Goal: Task Accomplishment & Management: Use online tool/utility

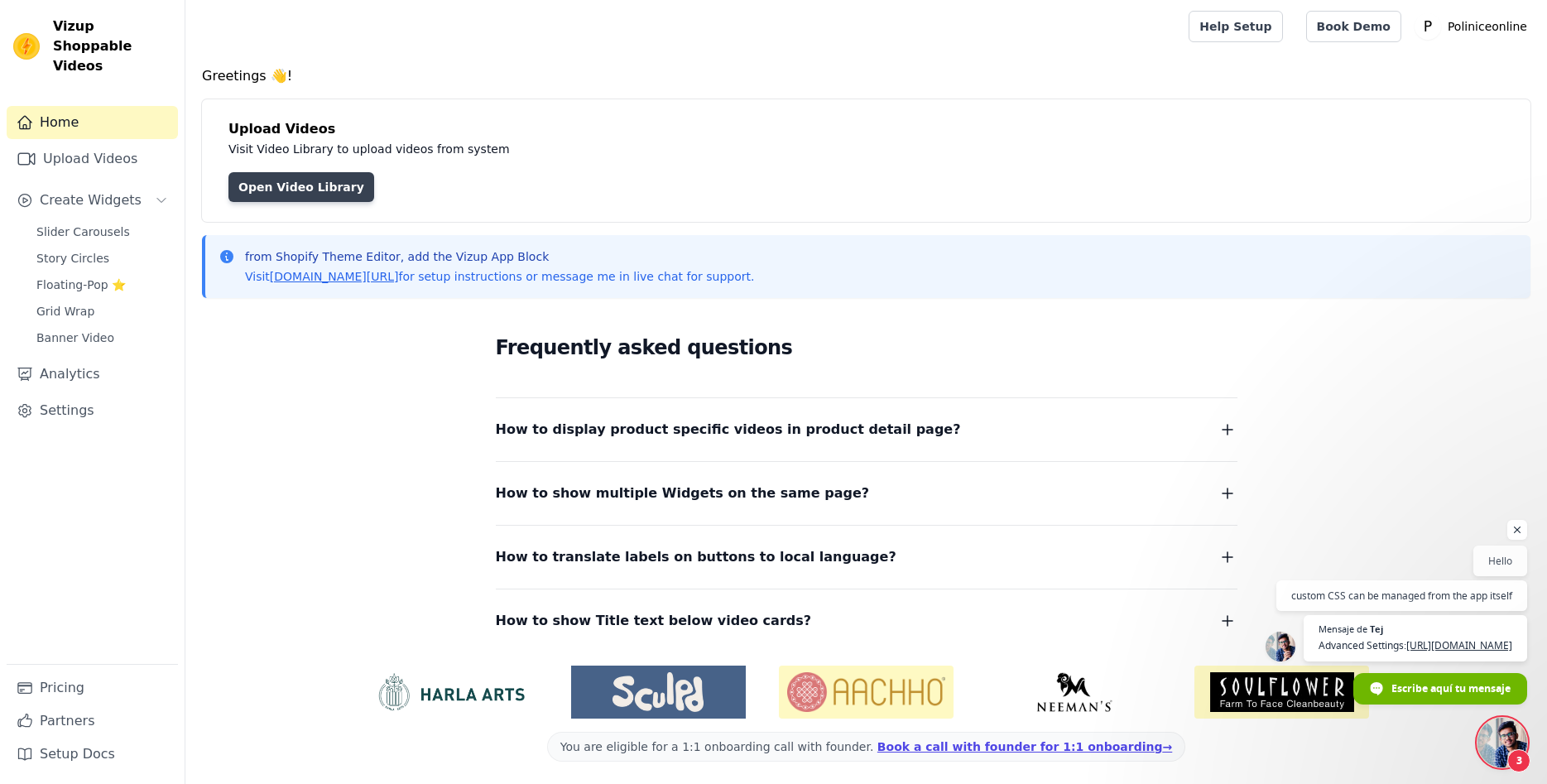
click at [314, 180] on link "Open Video Library" at bounding box center [301, 186] width 145 height 30
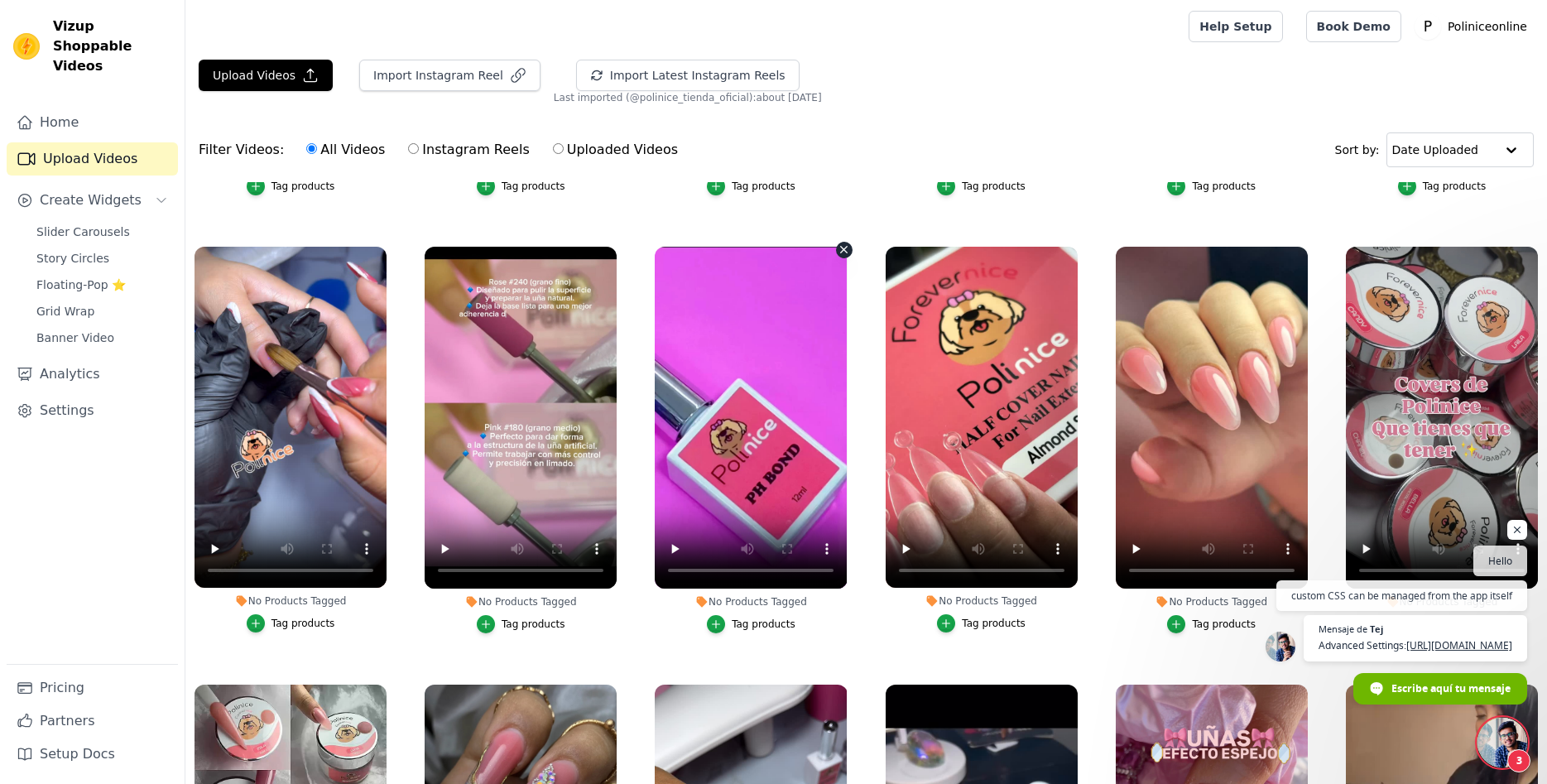
scroll to position [764, 0]
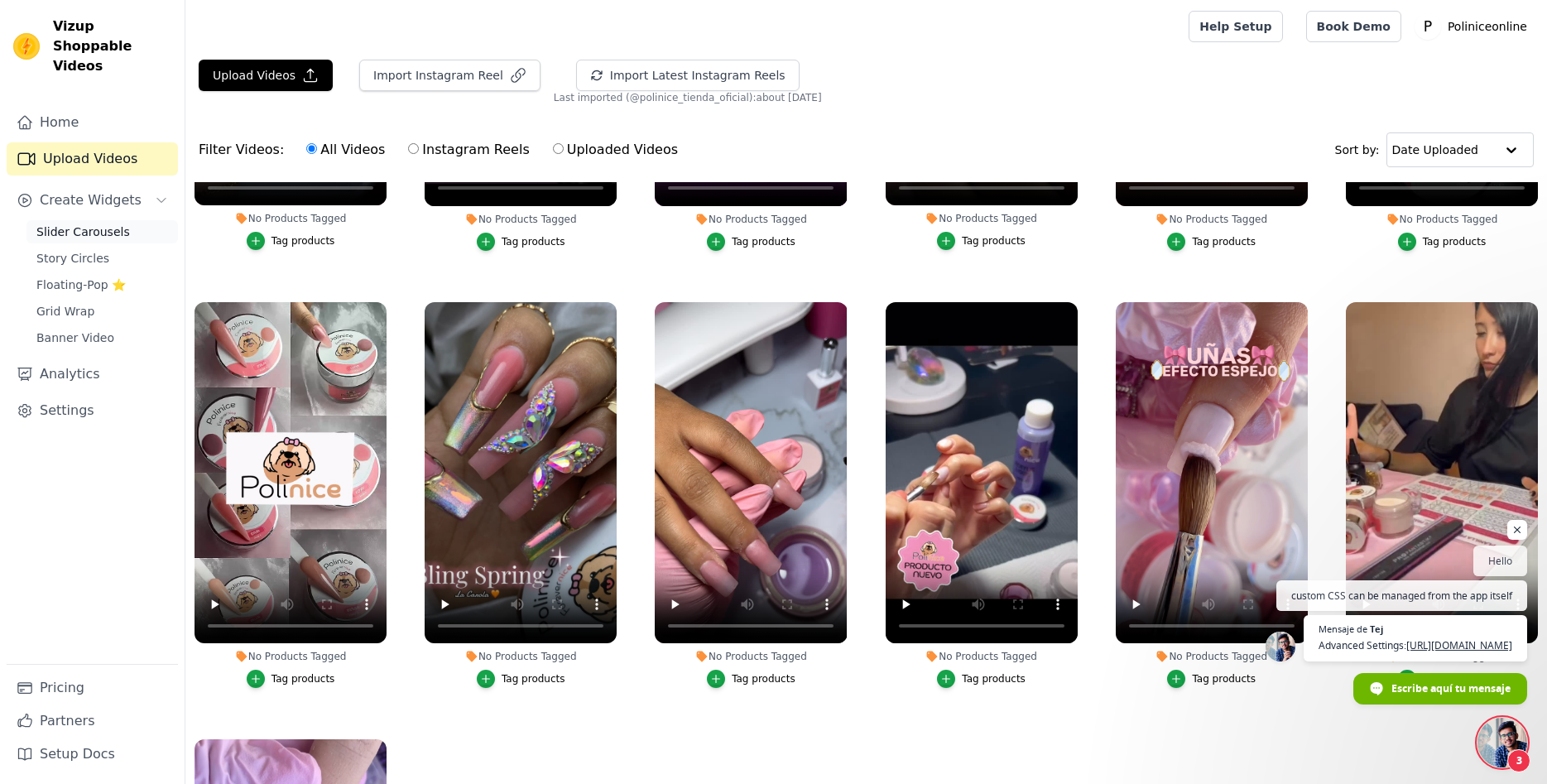
click at [82, 224] on span "Slider Carousels" at bounding box center [83, 231] width 94 height 16
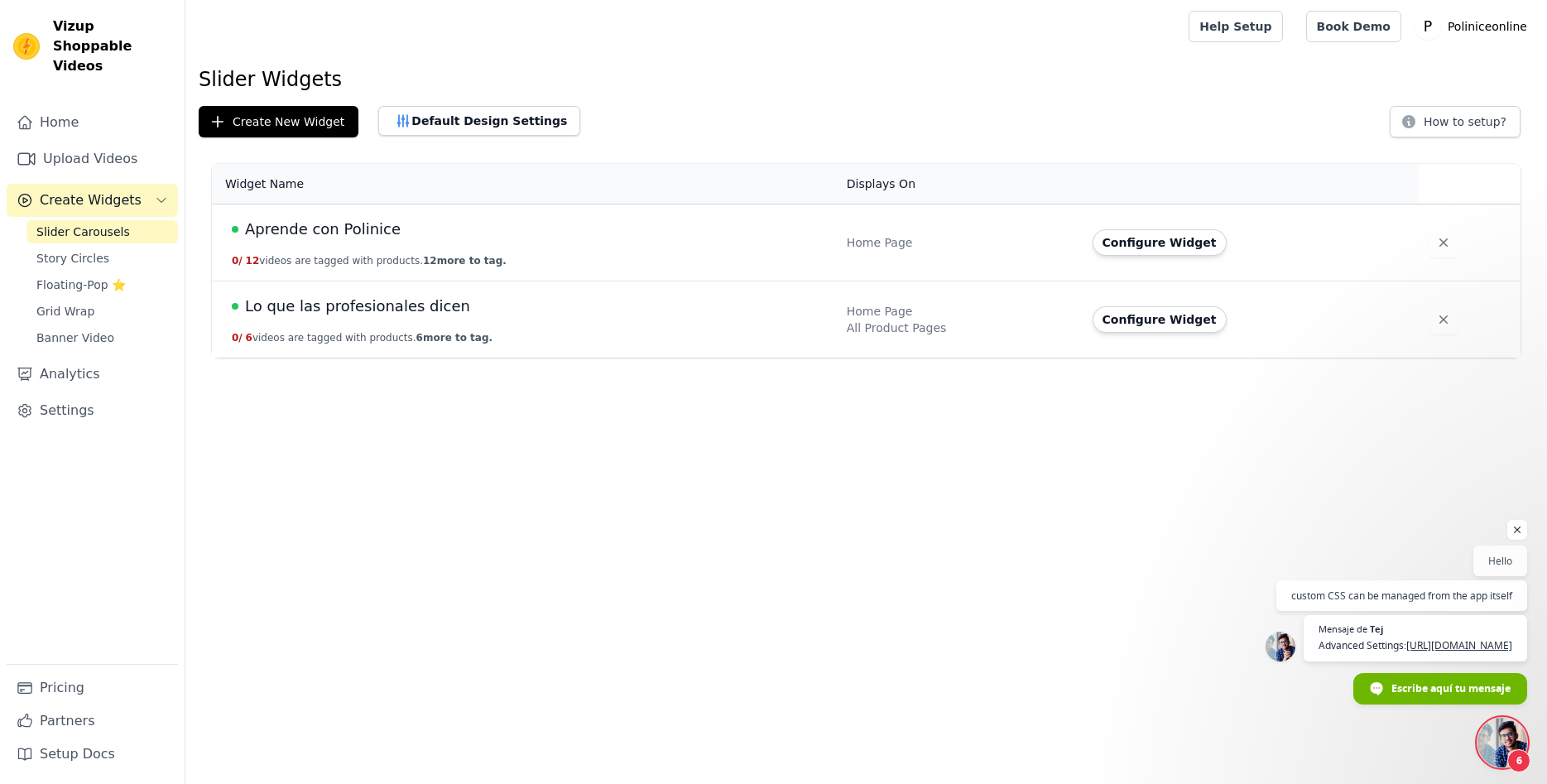
click at [365, 311] on span "Lo que las profesionales dicen" at bounding box center [357, 305] width 225 height 23
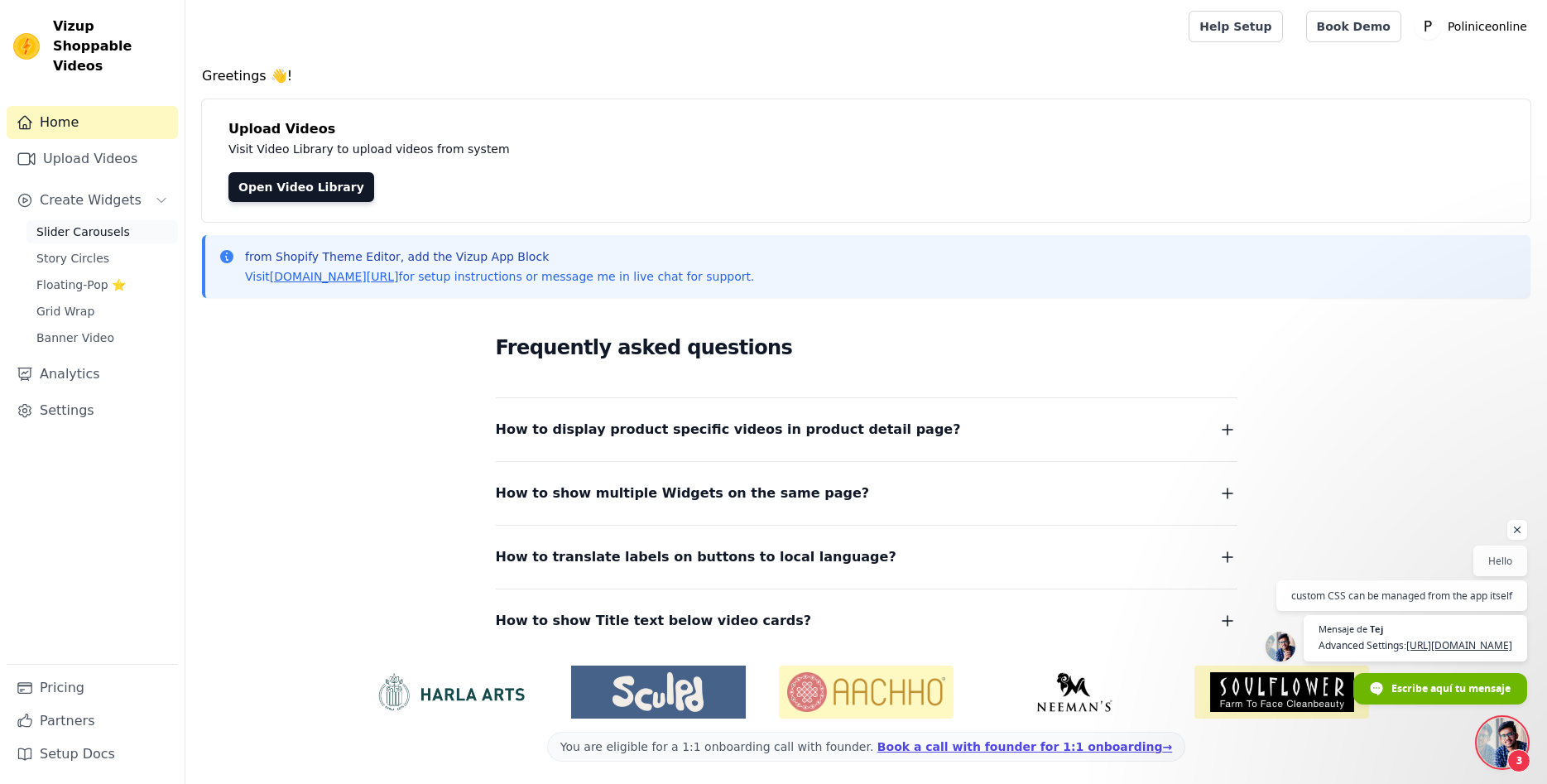
click at [72, 224] on span "Slider Carousels" at bounding box center [83, 231] width 94 height 16
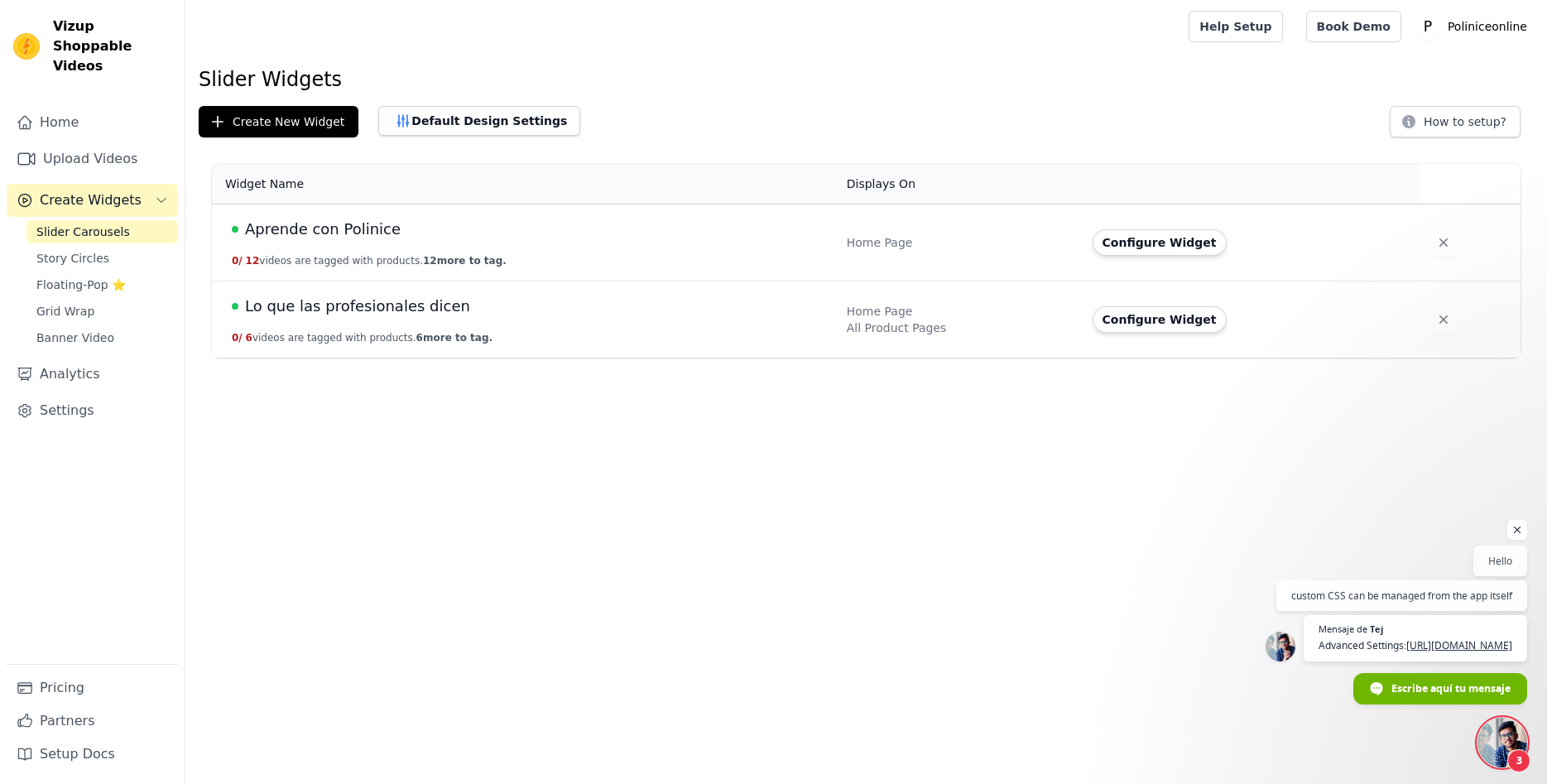
click at [373, 309] on span "Lo que las profesionales dicen" at bounding box center [357, 305] width 225 height 23
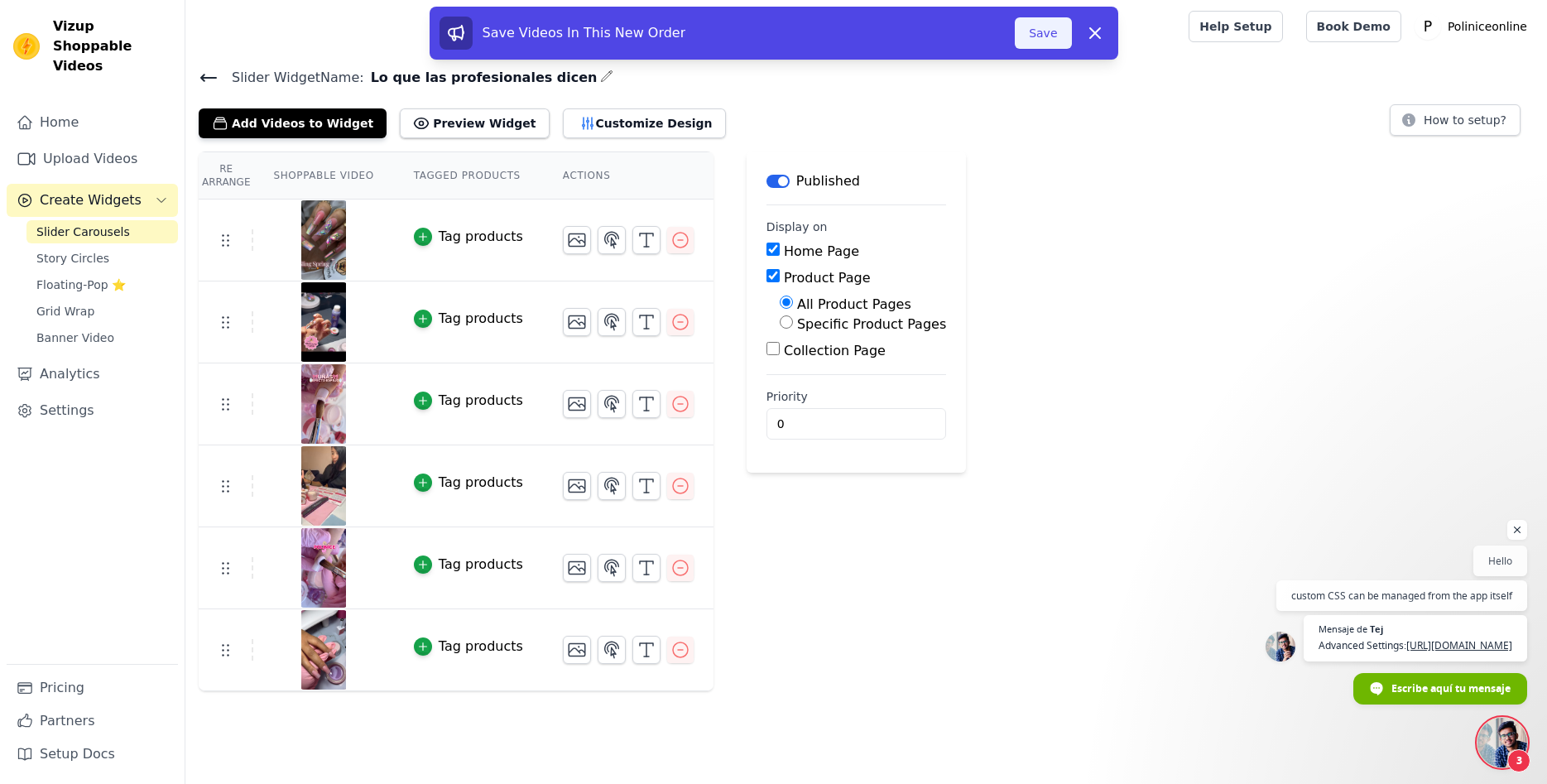
click at [1047, 31] on button "Save" at bounding box center [1043, 32] width 56 height 31
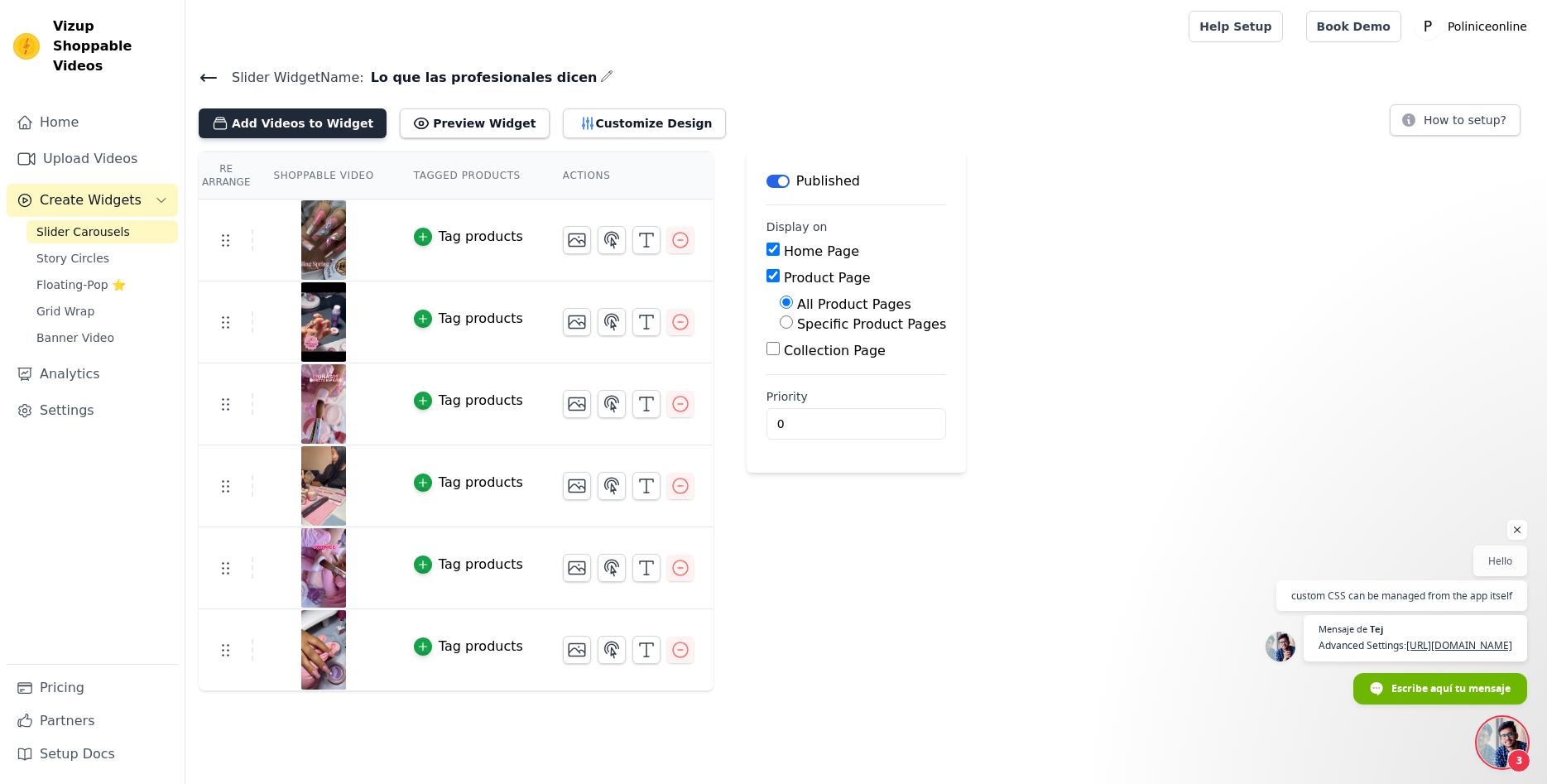
click at [303, 124] on button "Add Videos to Widget" at bounding box center [293, 122] width 188 height 30
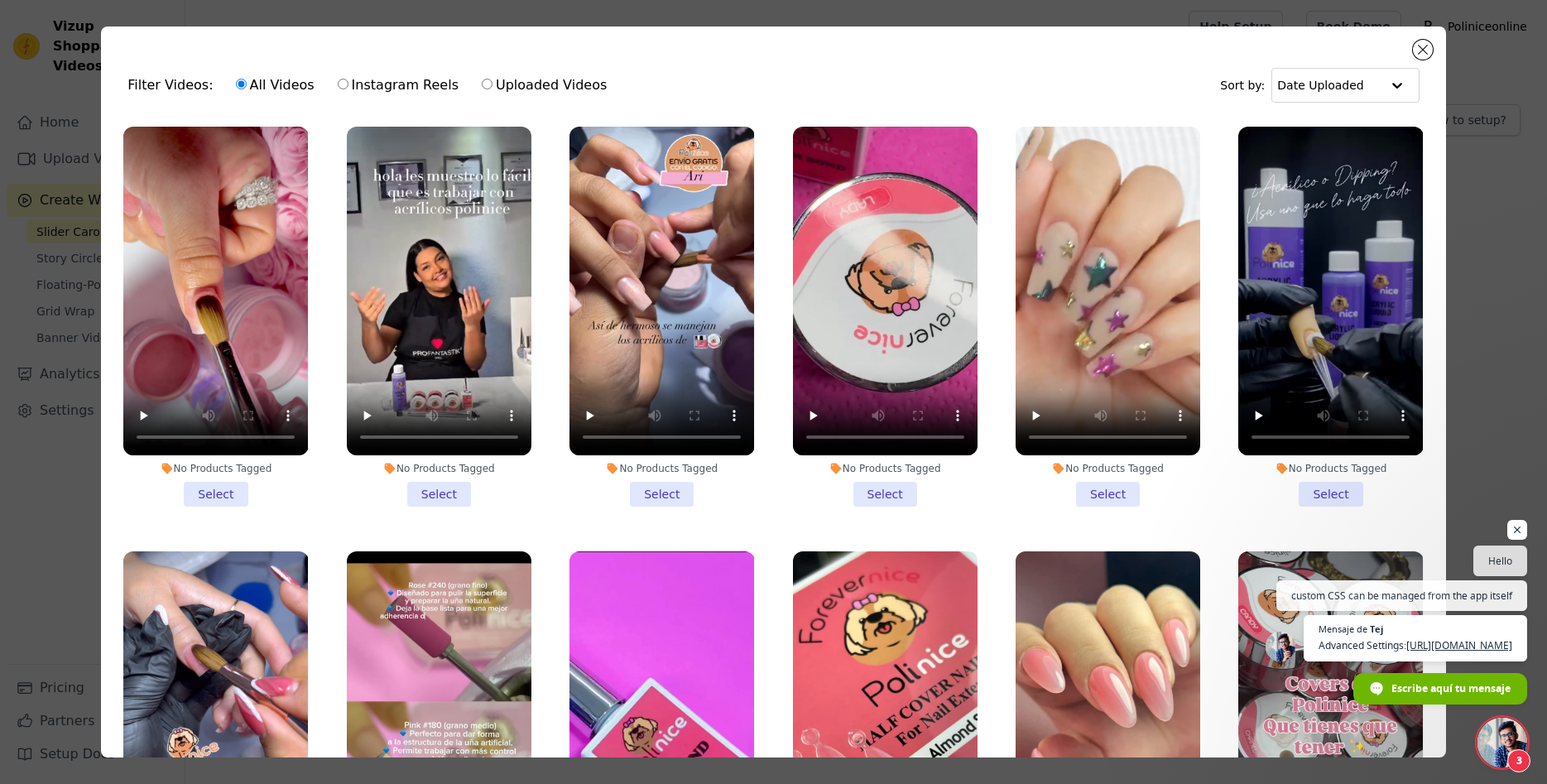
click at [365, 86] on label "Instagram Reels" at bounding box center [398, 85] width 122 height 21
click at [349, 86] on input "Instagram Reels" at bounding box center [343, 83] width 11 height 11
radio input "true"
click at [520, 101] on div "All Videos Instagram Reels Uploaded Videos" at bounding box center [422, 85] width 390 height 38
click at [520, 93] on label "Uploaded Videos" at bounding box center [543, 85] width 127 height 21
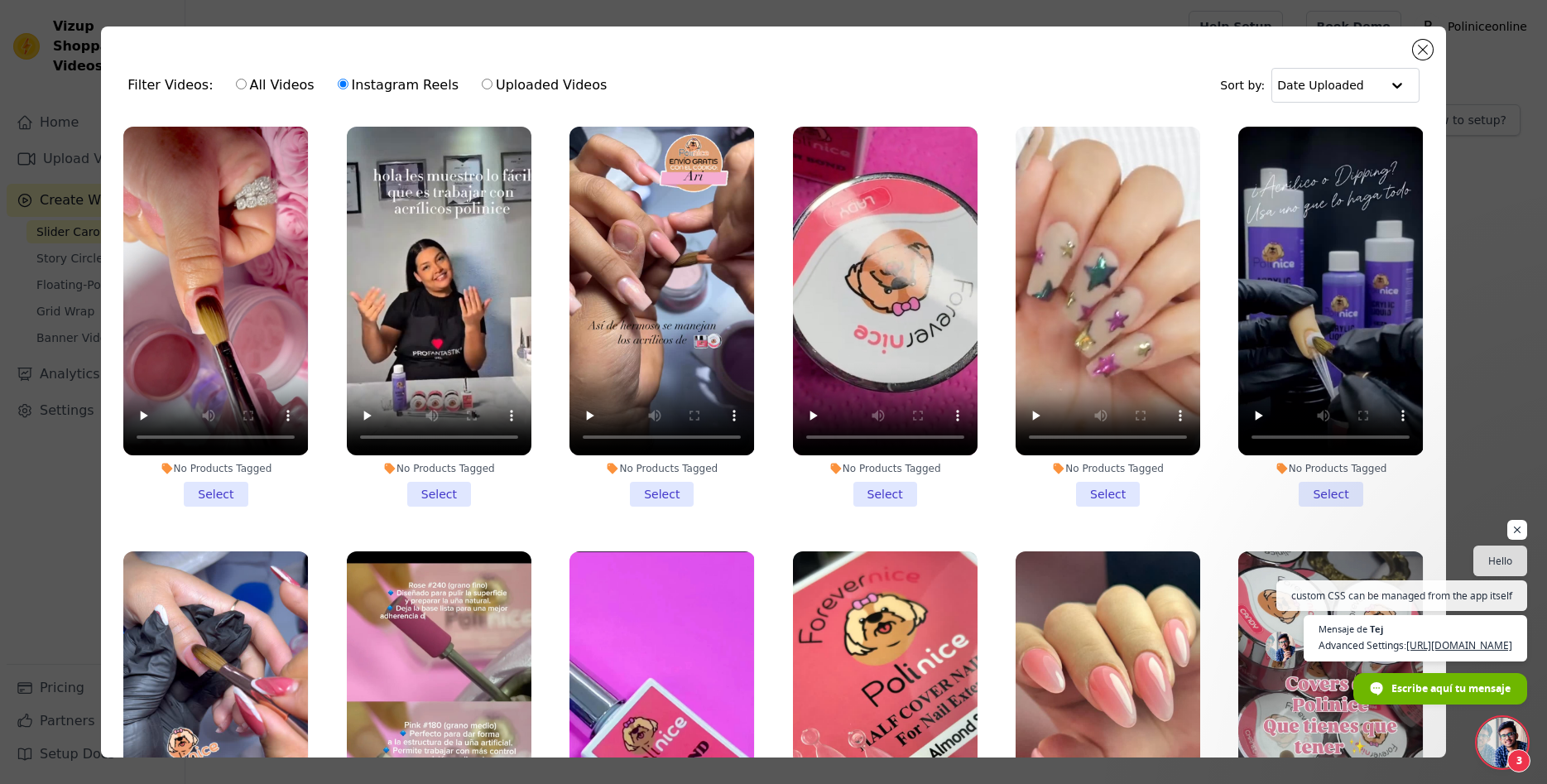
click at [492, 89] on input "Uploaded Videos" at bounding box center [486, 83] width 11 height 11
radio input "true"
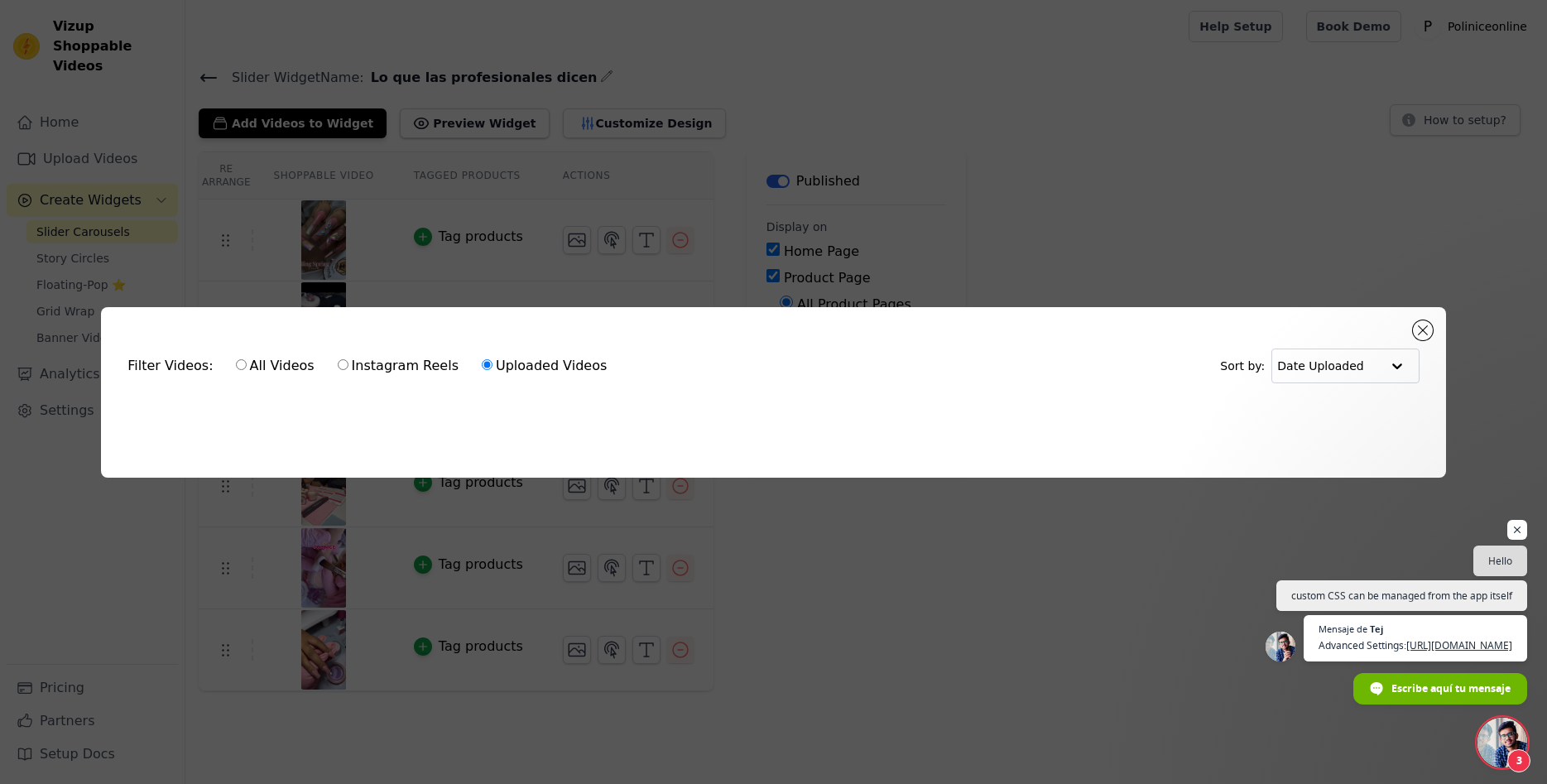
click at [370, 372] on label "Instagram Reels" at bounding box center [398, 365] width 122 height 21
click at [349, 370] on input "Instagram Reels" at bounding box center [343, 364] width 11 height 11
radio input "true"
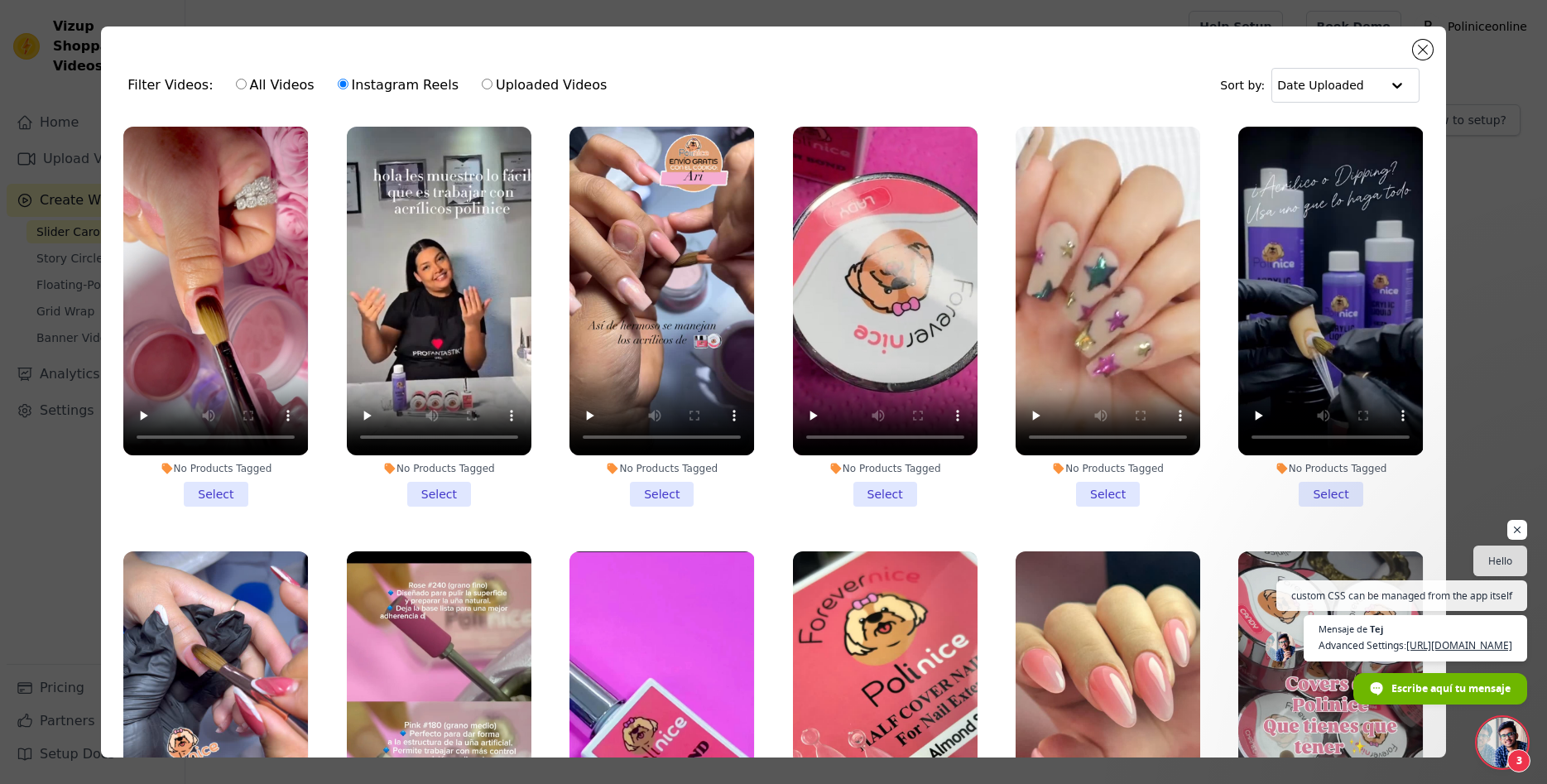
click at [884, 496] on li "No Products Tagged Select" at bounding box center [884, 316] width 185 height 380
click at [0, 0] on input "No Products Tagged Select" at bounding box center [0, 0] width 0 height 0
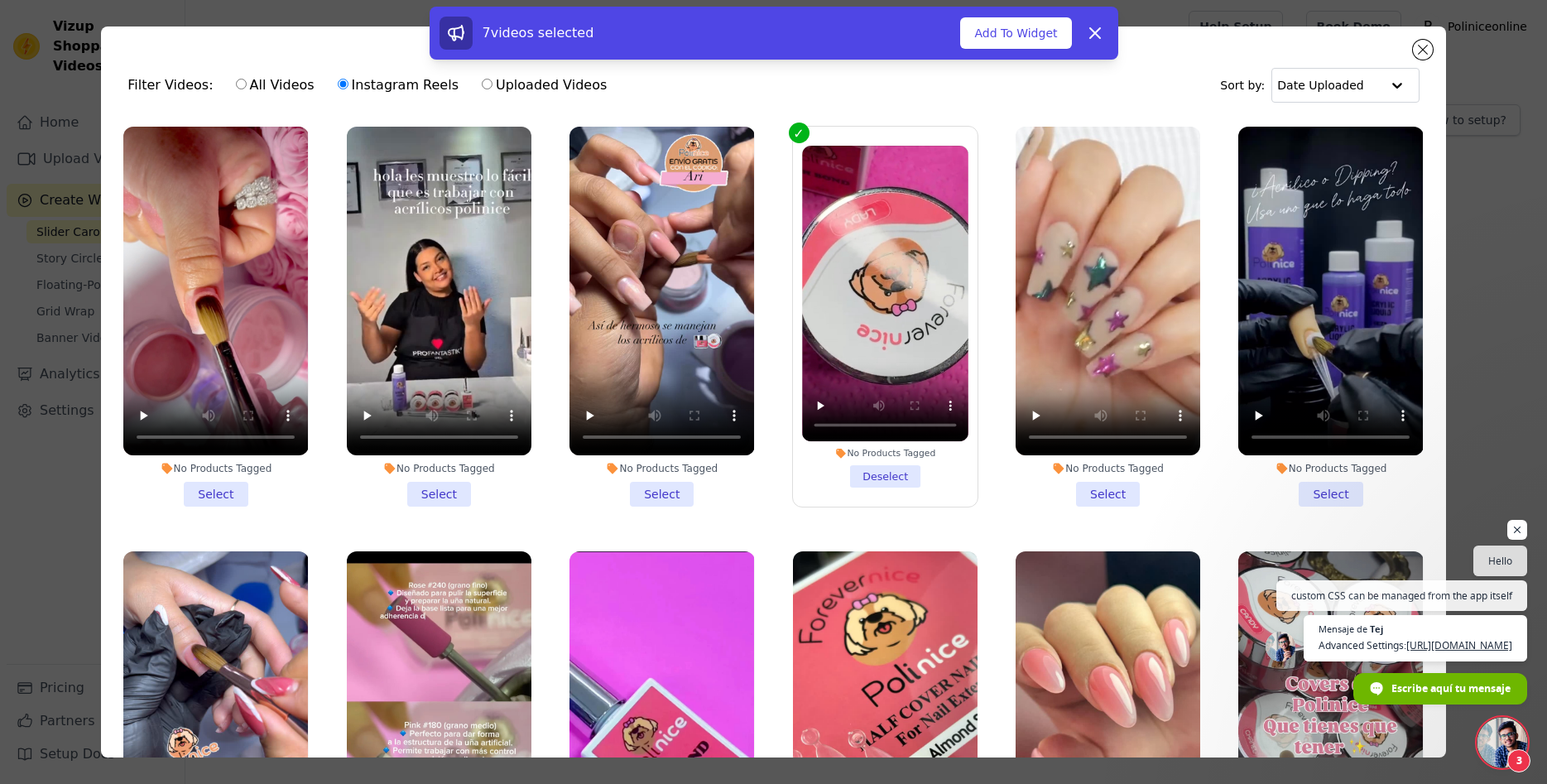
click at [671, 492] on li "No Products Tagged Select" at bounding box center [662, 316] width 185 height 380
click at [0, 0] on input "No Products Tagged Select" at bounding box center [0, 0] width 0 height 0
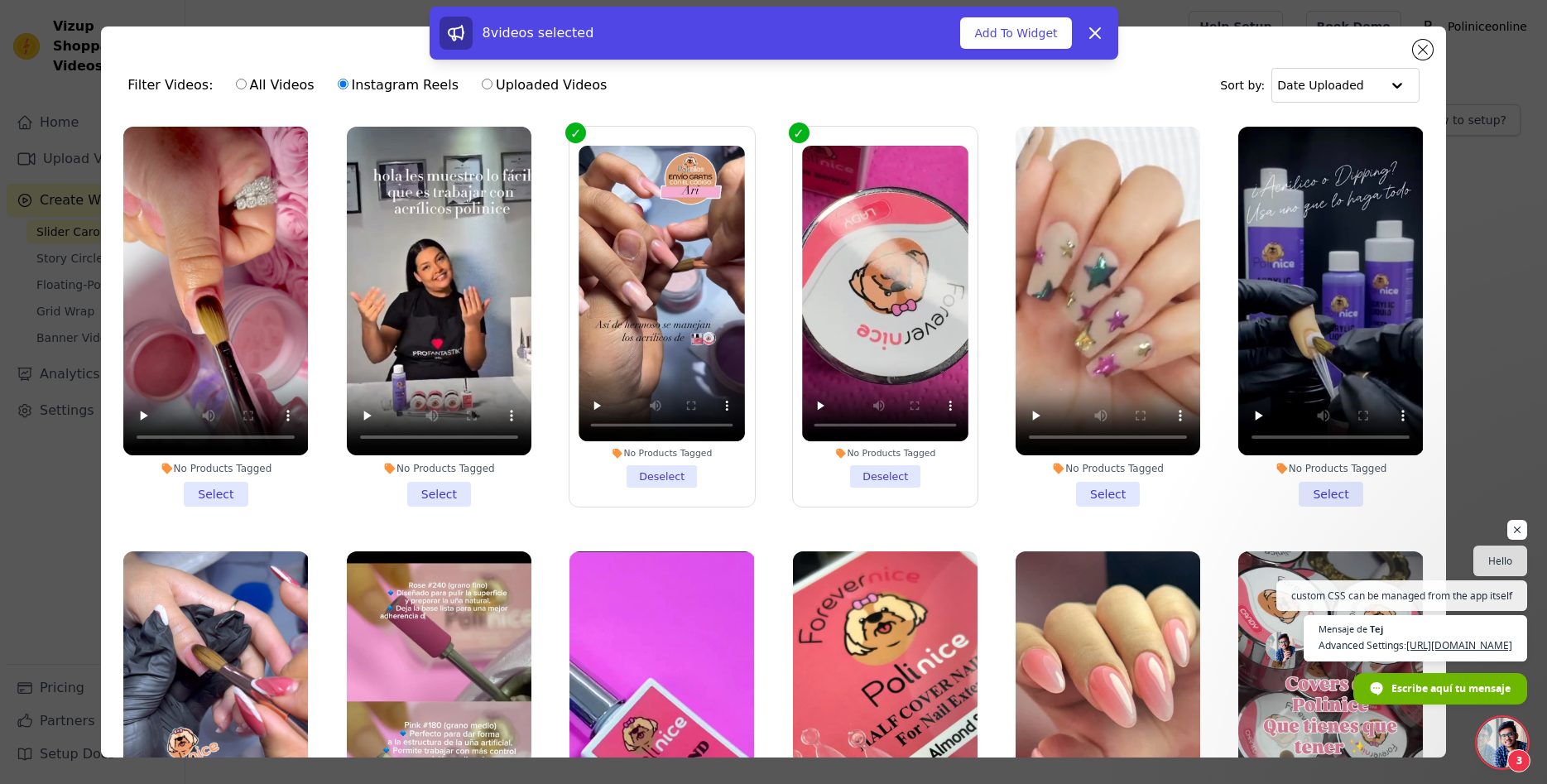
click at [662, 480] on li "No Products Tagged Deselect" at bounding box center [662, 316] width 167 height 342
click at [0, 0] on input "No Products Tagged Deselect" at bounding box center [0, 0] width 0 height 0
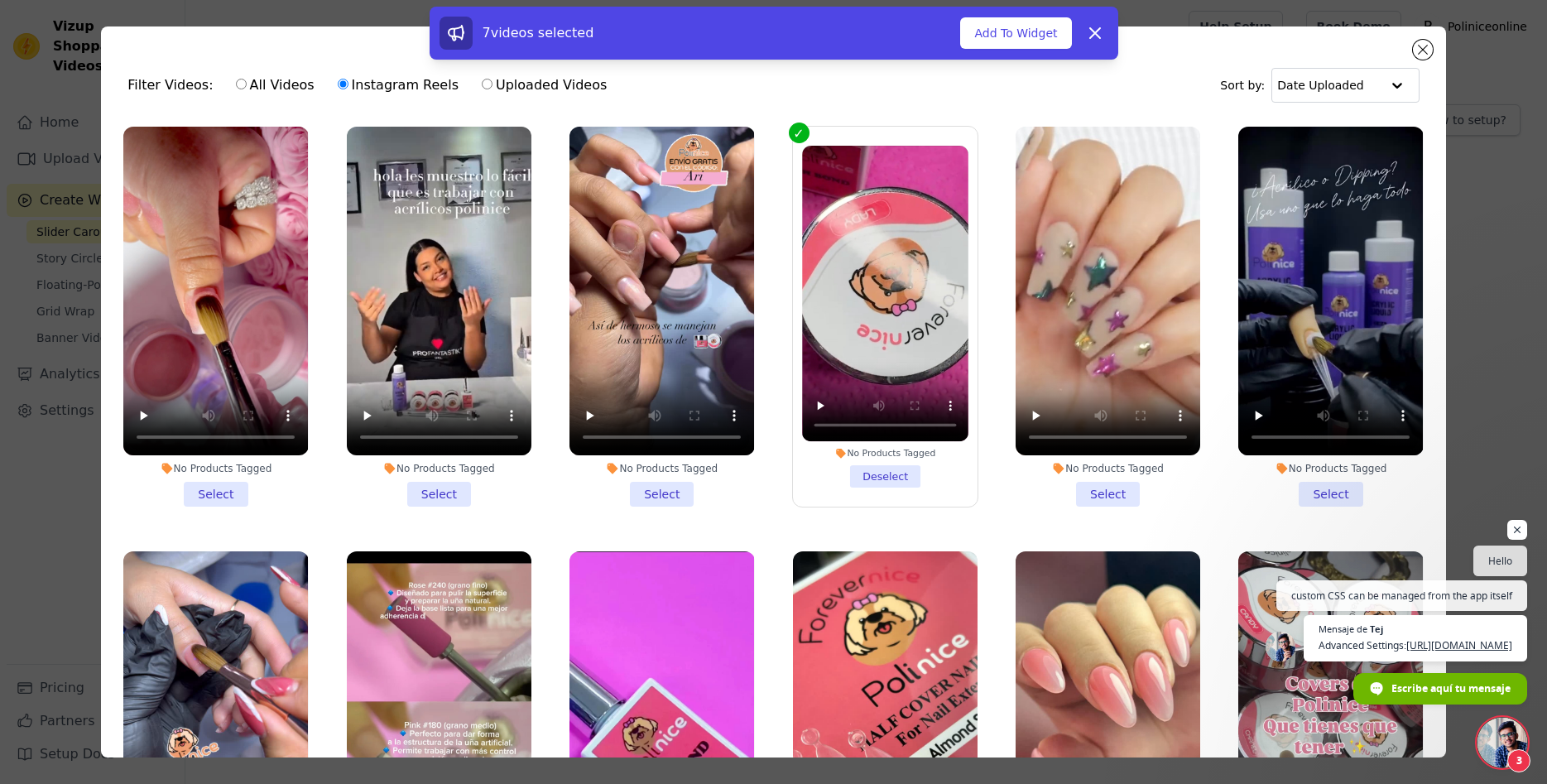
click at [923, 480] on li "No Products Tagged Deselect" at bounding box center [885, 316] width 167 height 342
click at [0, 0] on input "No Products Tagged Deselect" at bounding box center [0, 0] width 0 height 0
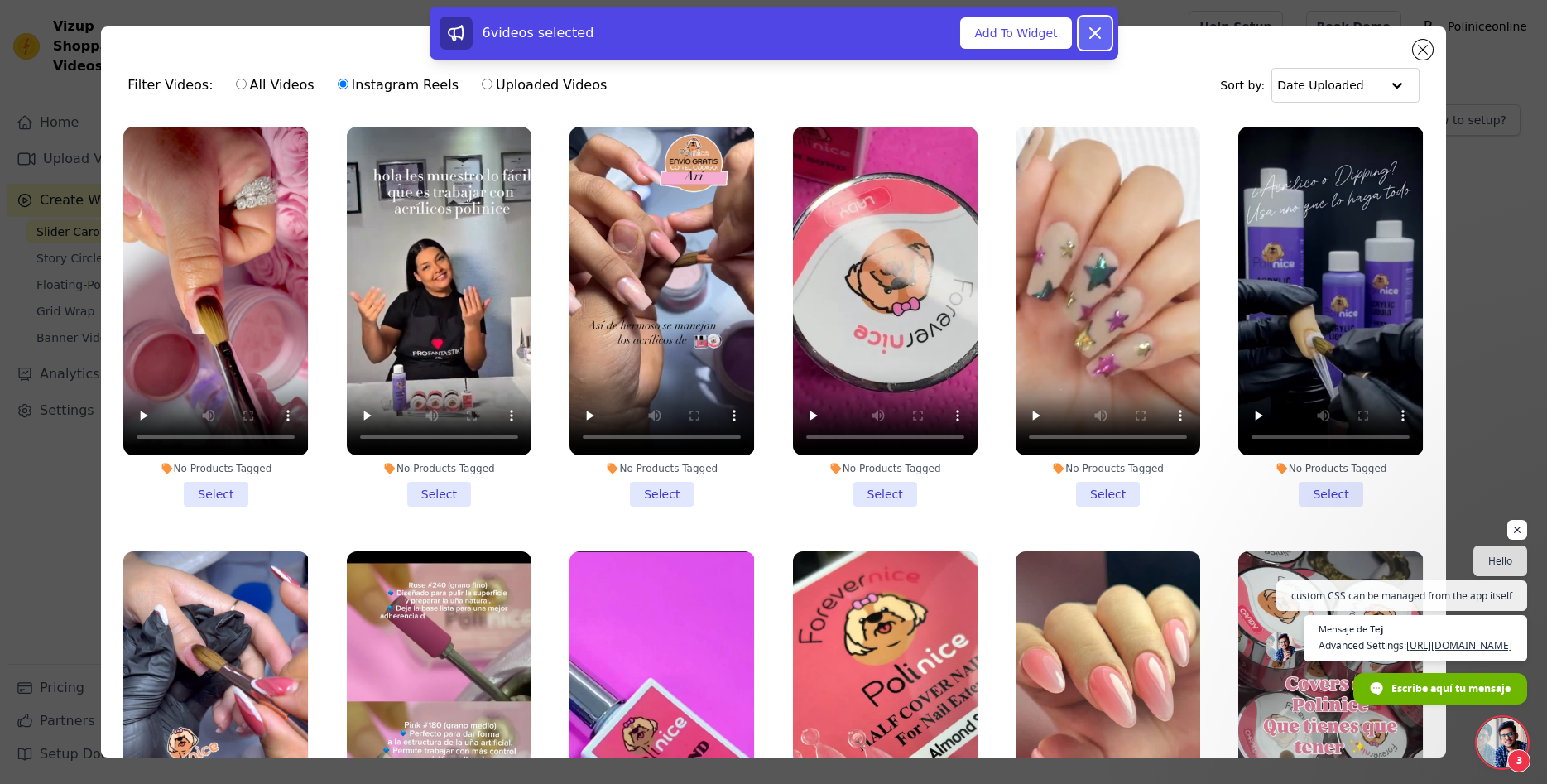
click at [1095, 34] on icon at bounding box center [1095, 33] width 10 height 10
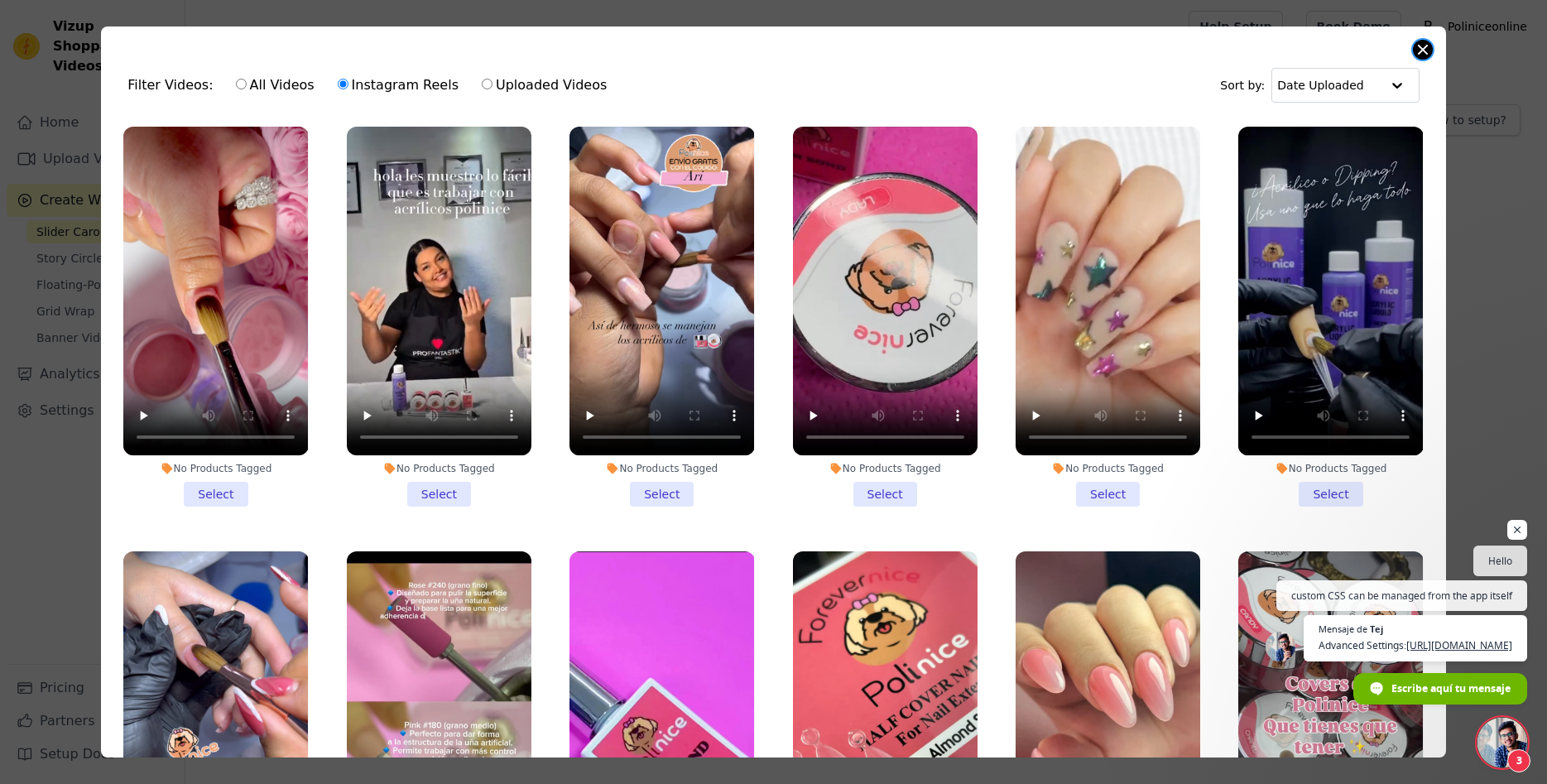
click at [1416, 49] on button "Close modal" at bounding box center [1422, 49] width 20 height 20
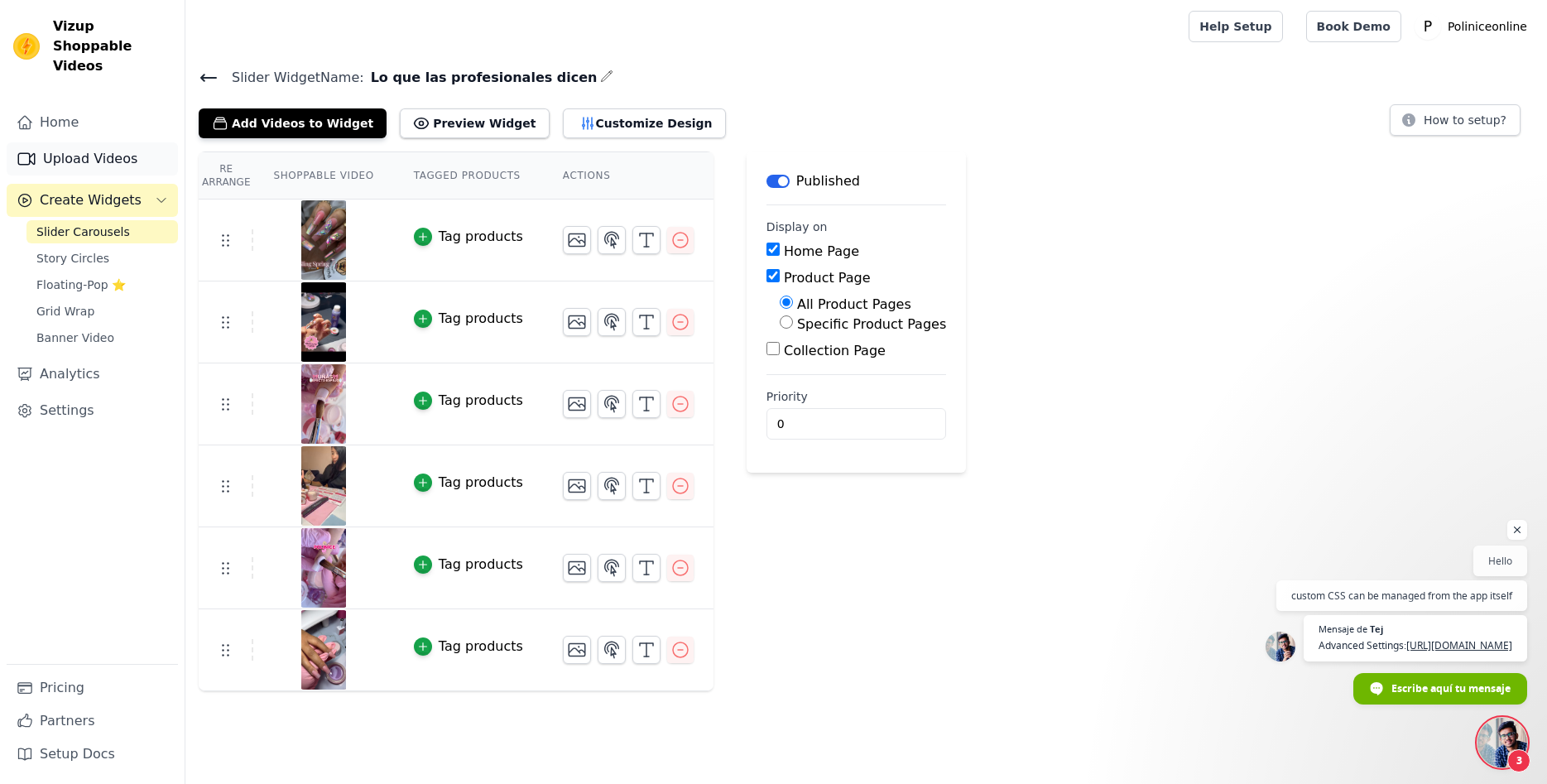
click at [106, 142] on link "Upload Videos" at bounding box center [92, 158] width 171 height 33
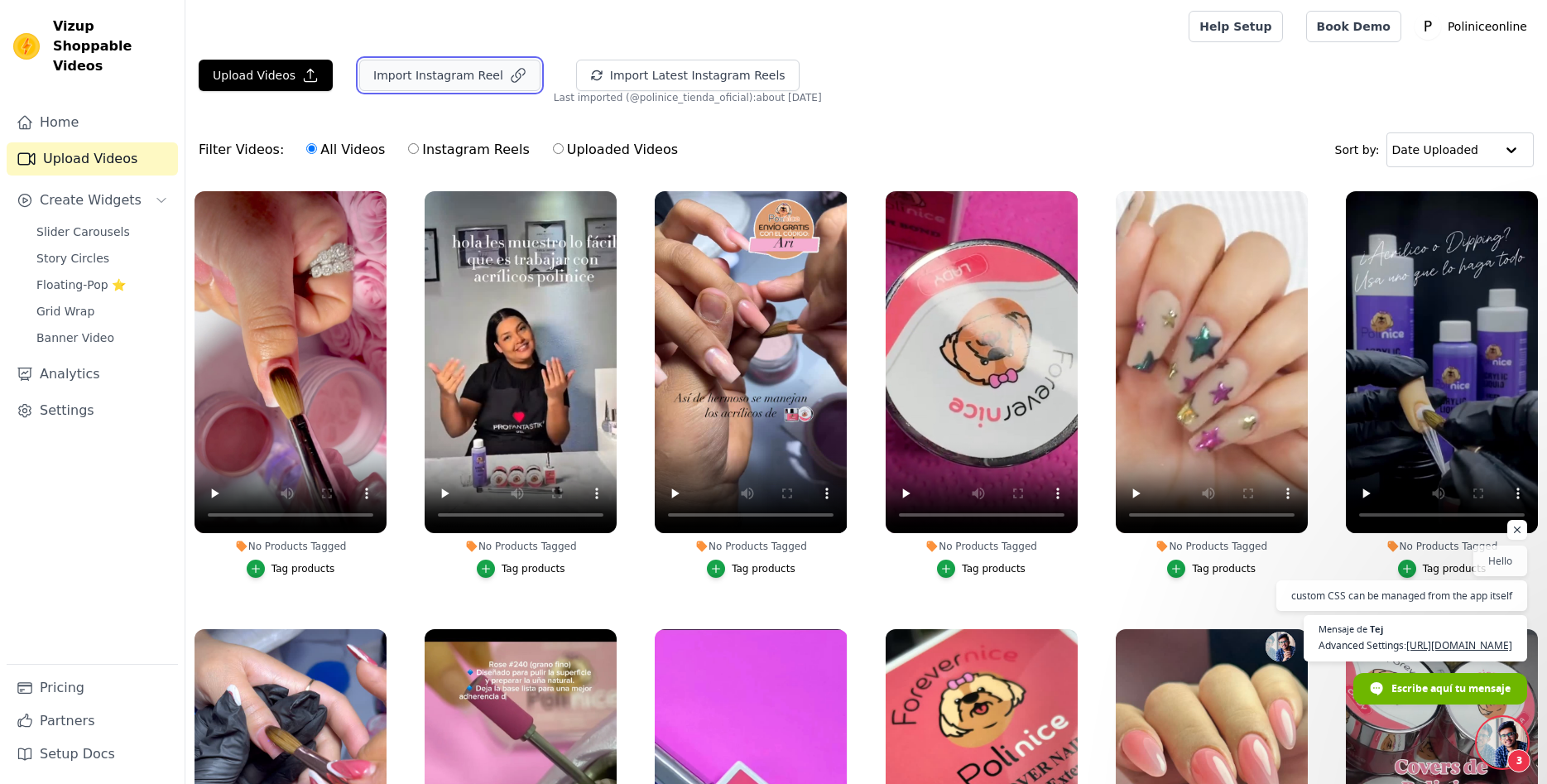
click at [441, 76] on button "Import Instagram Reel" at bounding box center [449, 75] width 181 height 31
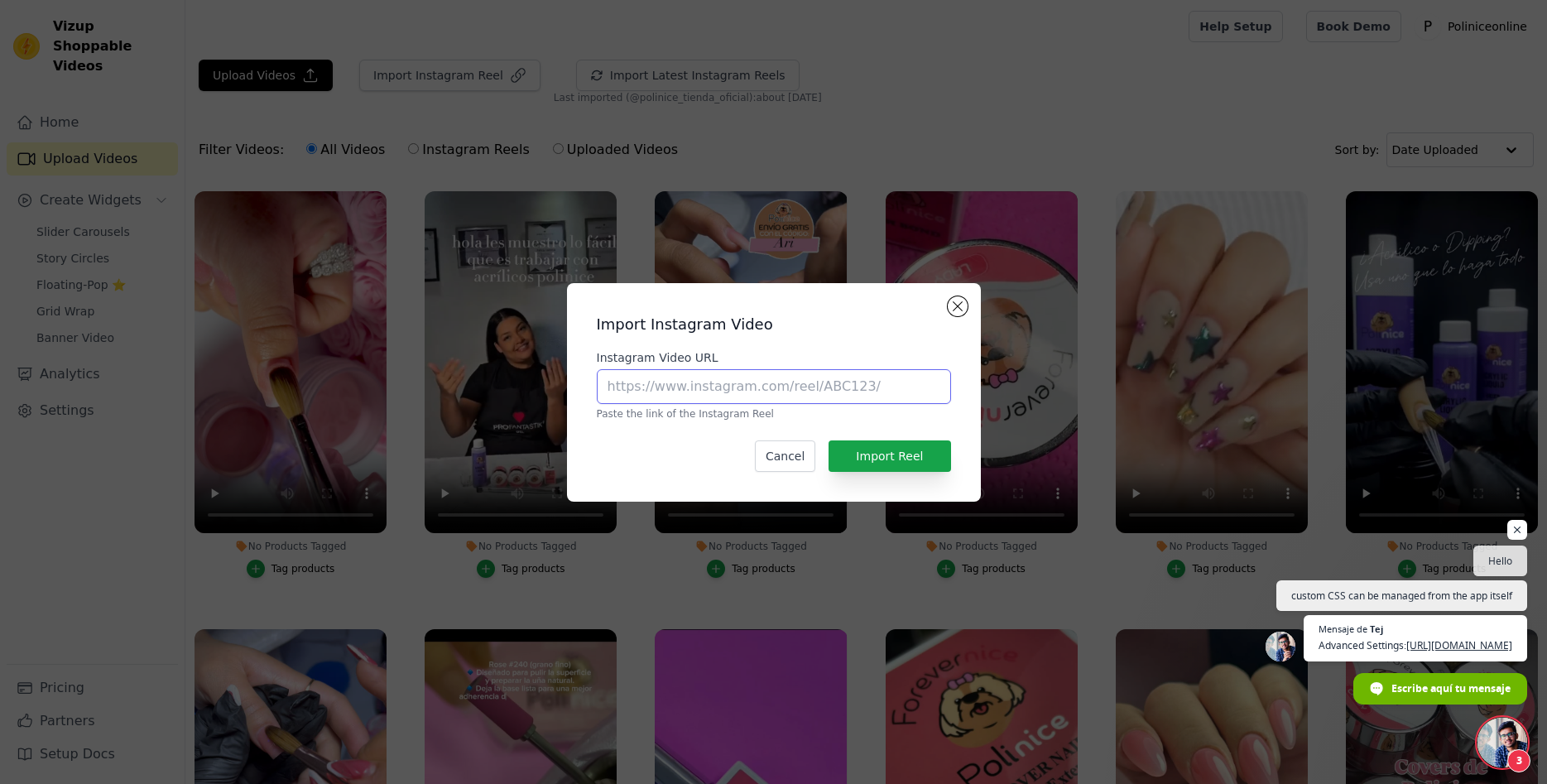
click at [880, 383] on input "Instagram Video URL" at bounding box center [774, 386] width 355 height 35
click at [863, 390] on input "Instagram Video URL" at bounding box center [774, 386] width 355 height 35
click at [959, 313] on button "Close modal" at bounding box center [957, 305] width 20 height 20
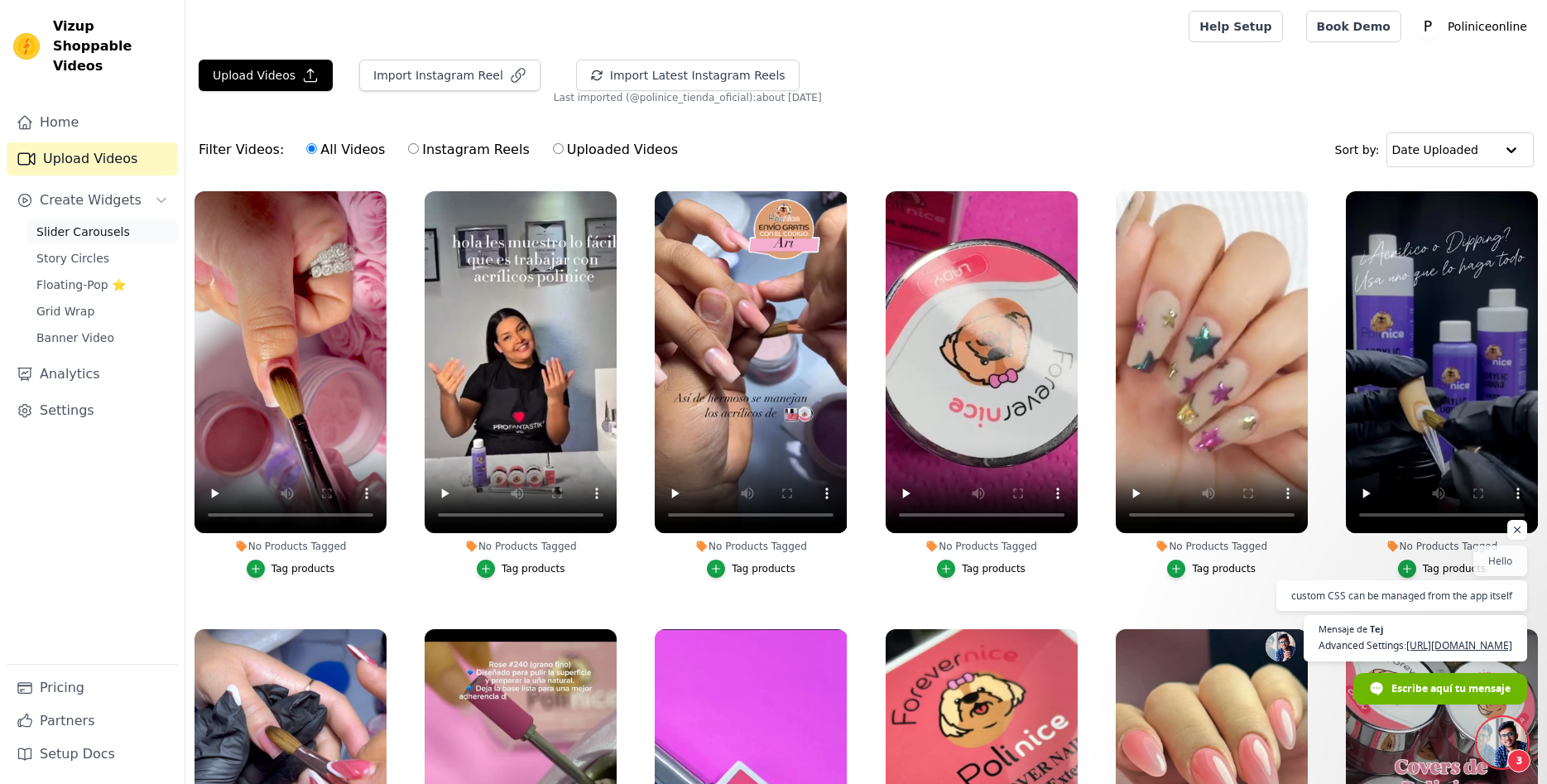
click at [77, 224] on span "Slider Carousels" at bounding box center [83, 231] width 94 height 16
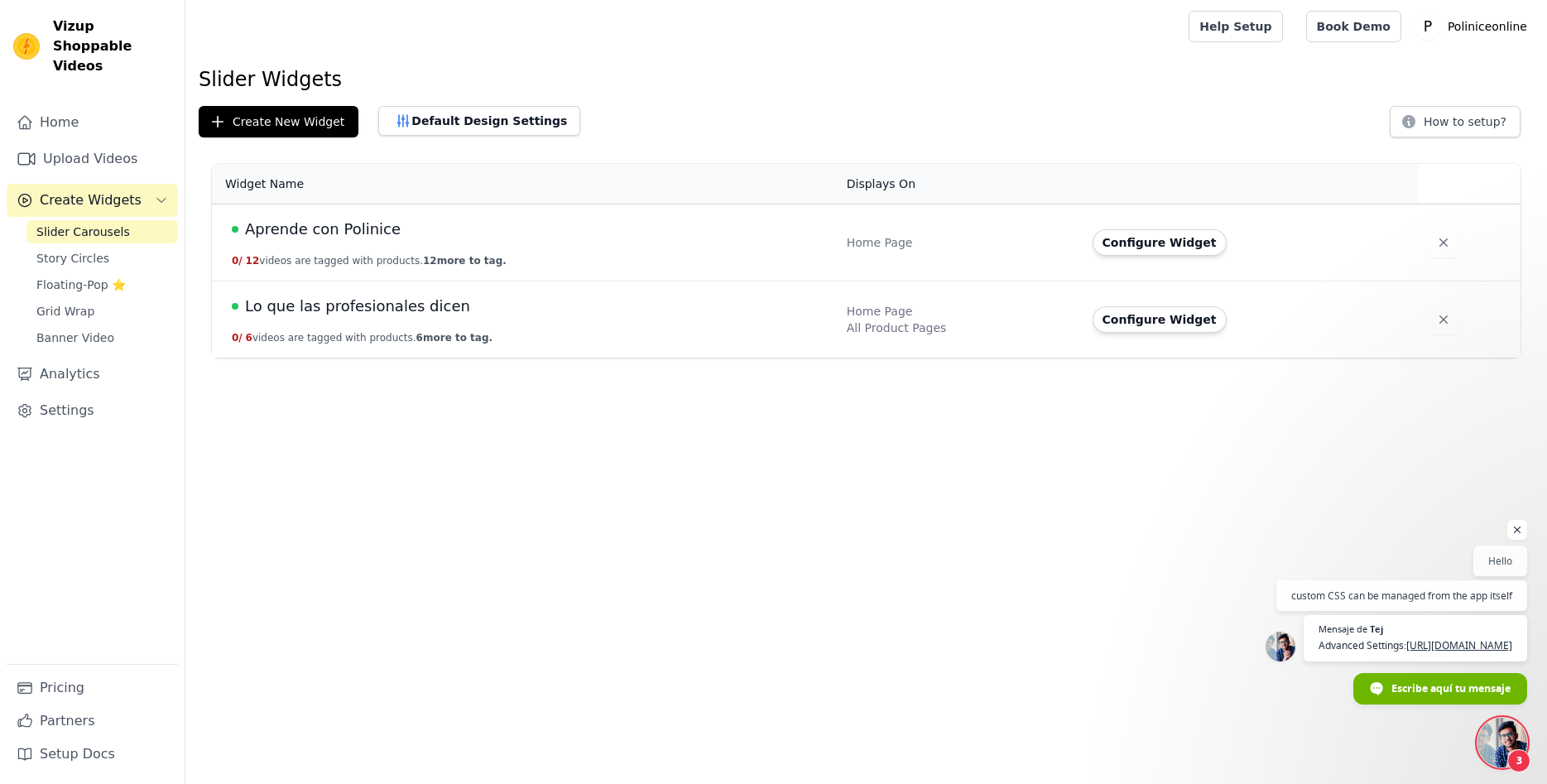
click at [351, 303] on span "Lo que las profesionales dicen" at bounding box center [357, 305] width 225 height 23
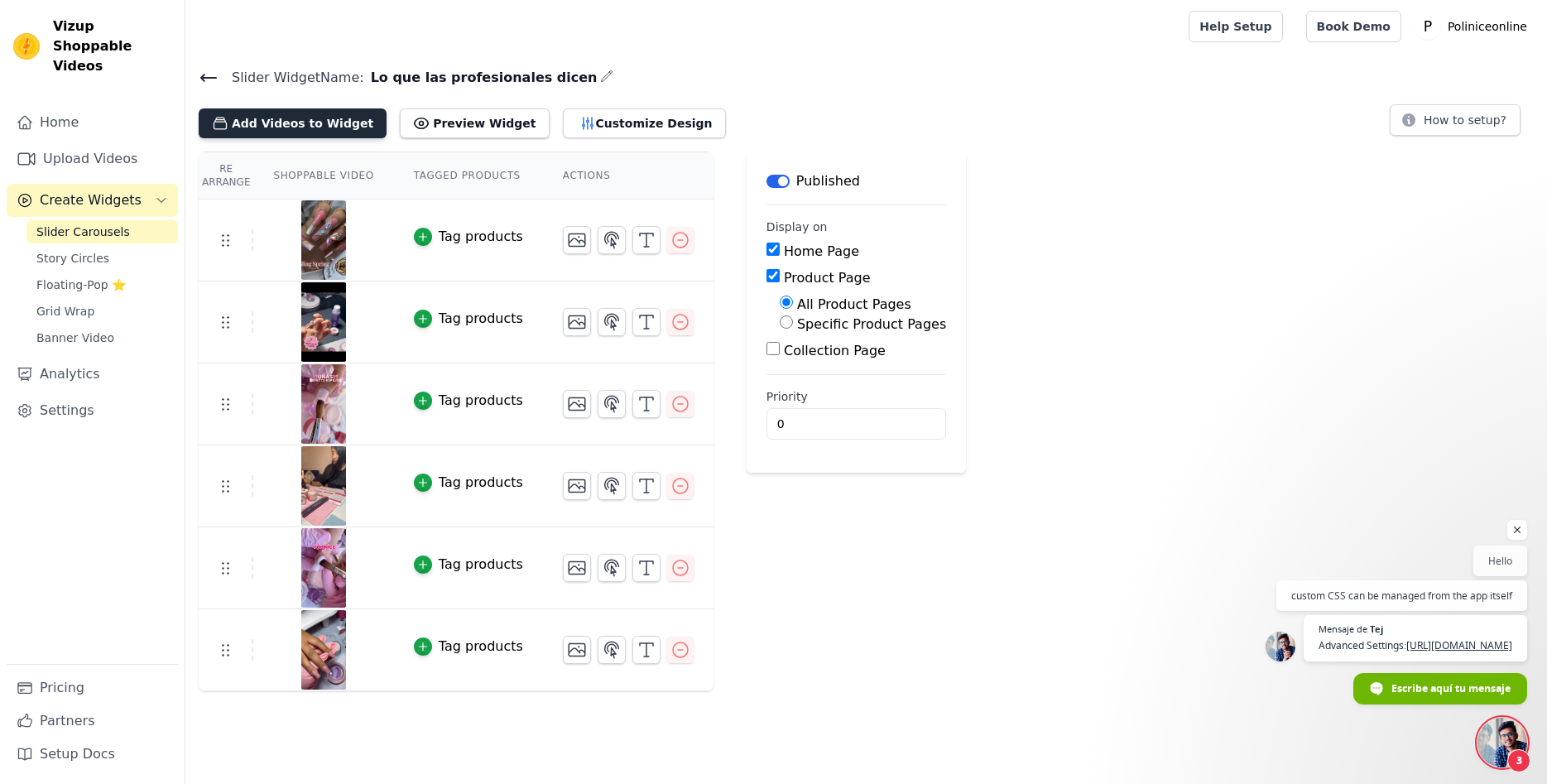
click at [297, 123] on button "Add Videos to Widget" at bounding box center [293, 122] width 188 height 30
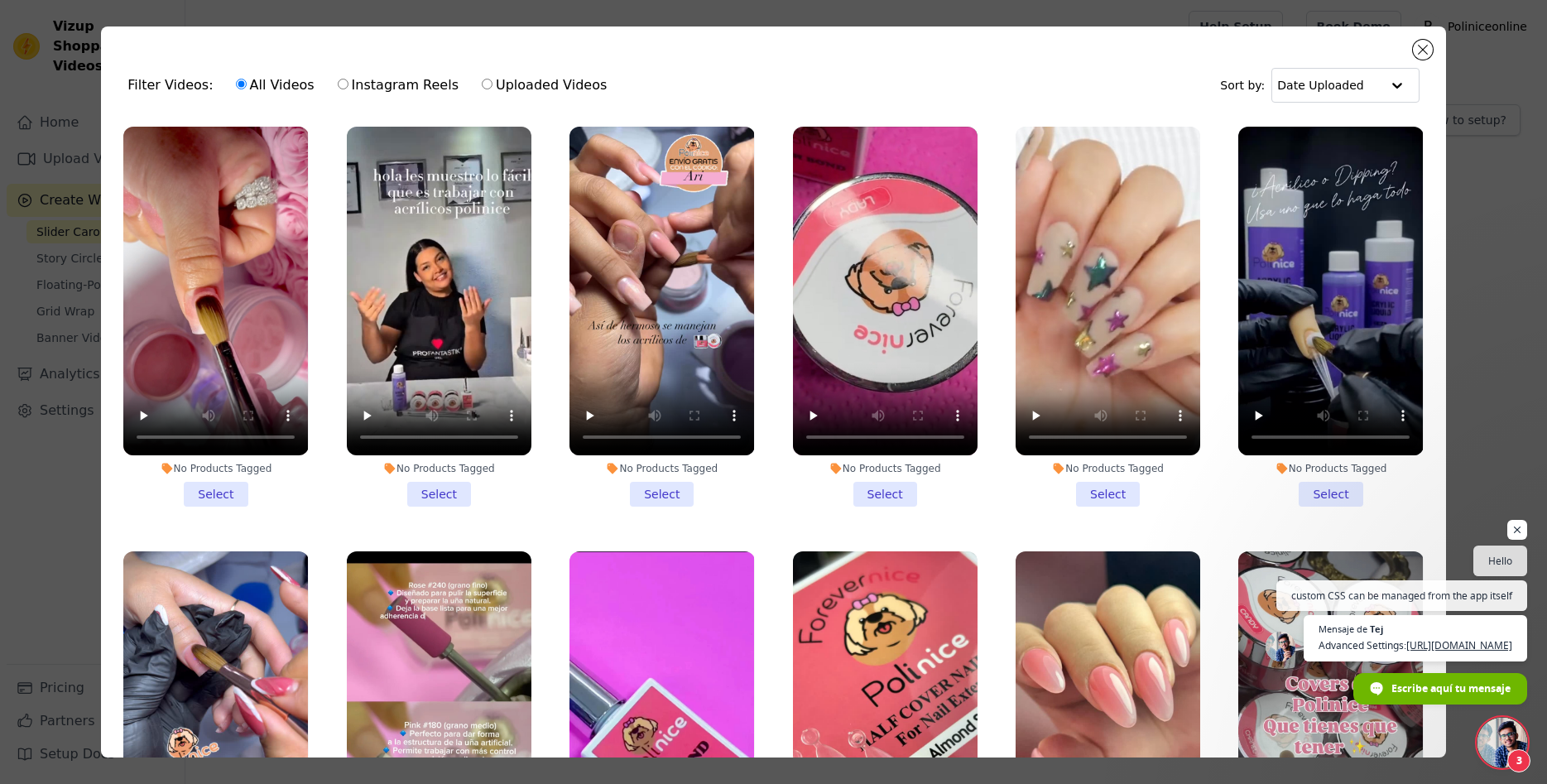
click at [218, 488] on li "No Products Tagged Select" at bounding box center [215, 316] width 185 height 380
click at [0, 0] on input "No Products Tagged Select" at bounding box center [0, 0] width 0 height 0
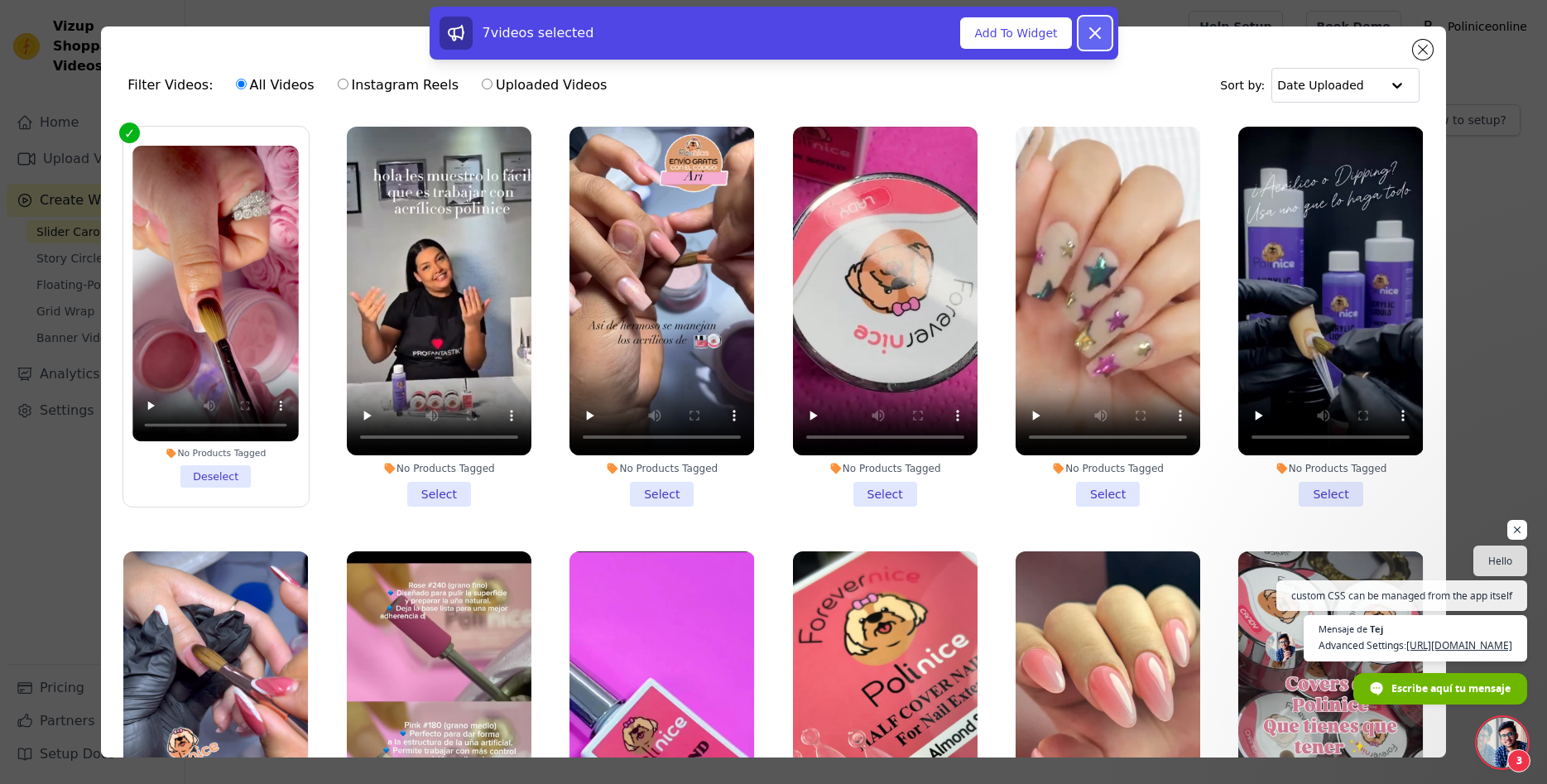
click at [1093, 34] on icon at bounding box center [1095, 32] width 20 height 20
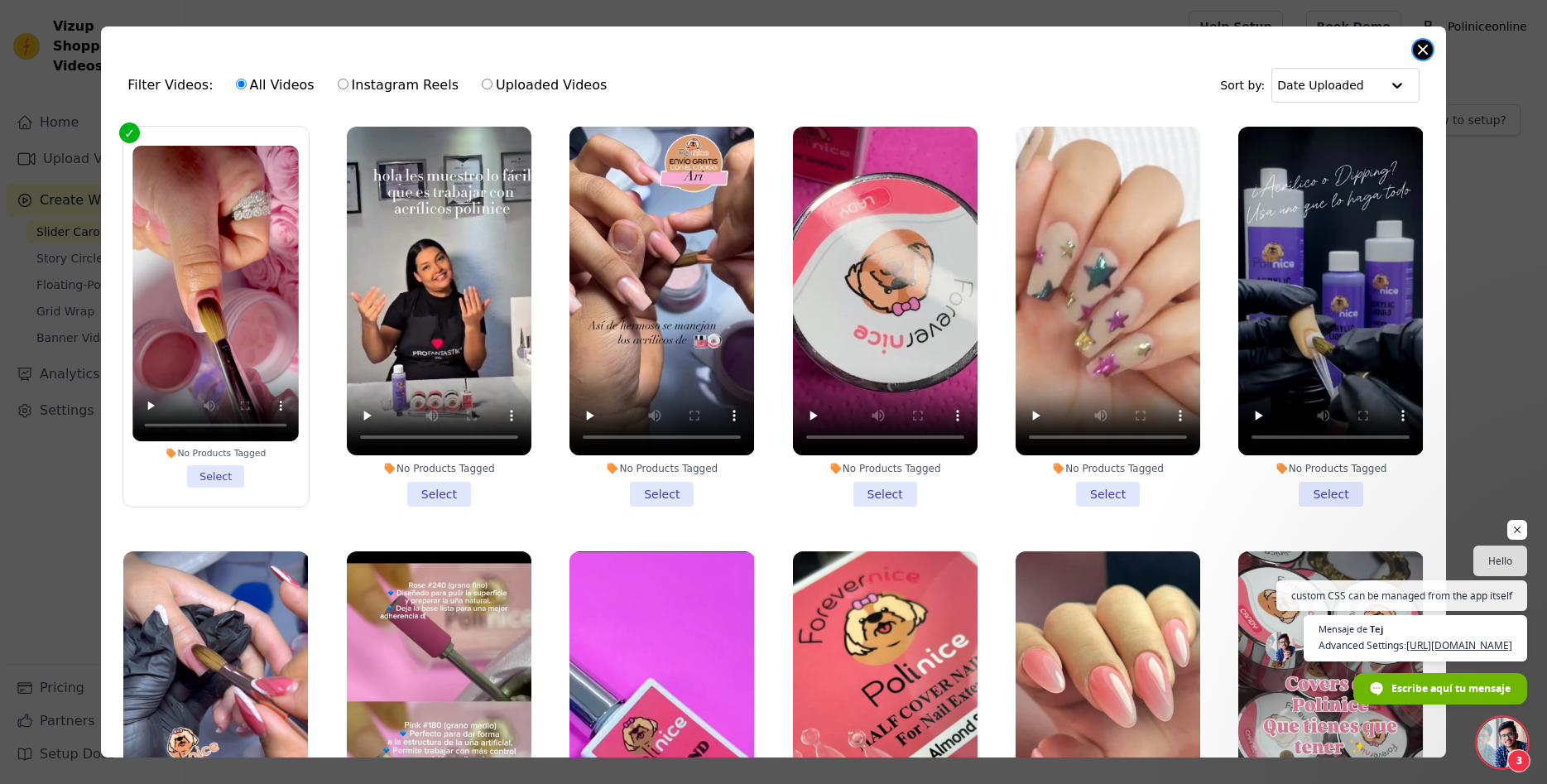
click at [1426, 48] on button "Close modal" at bounding box center [1422, 49] width 20 height 20
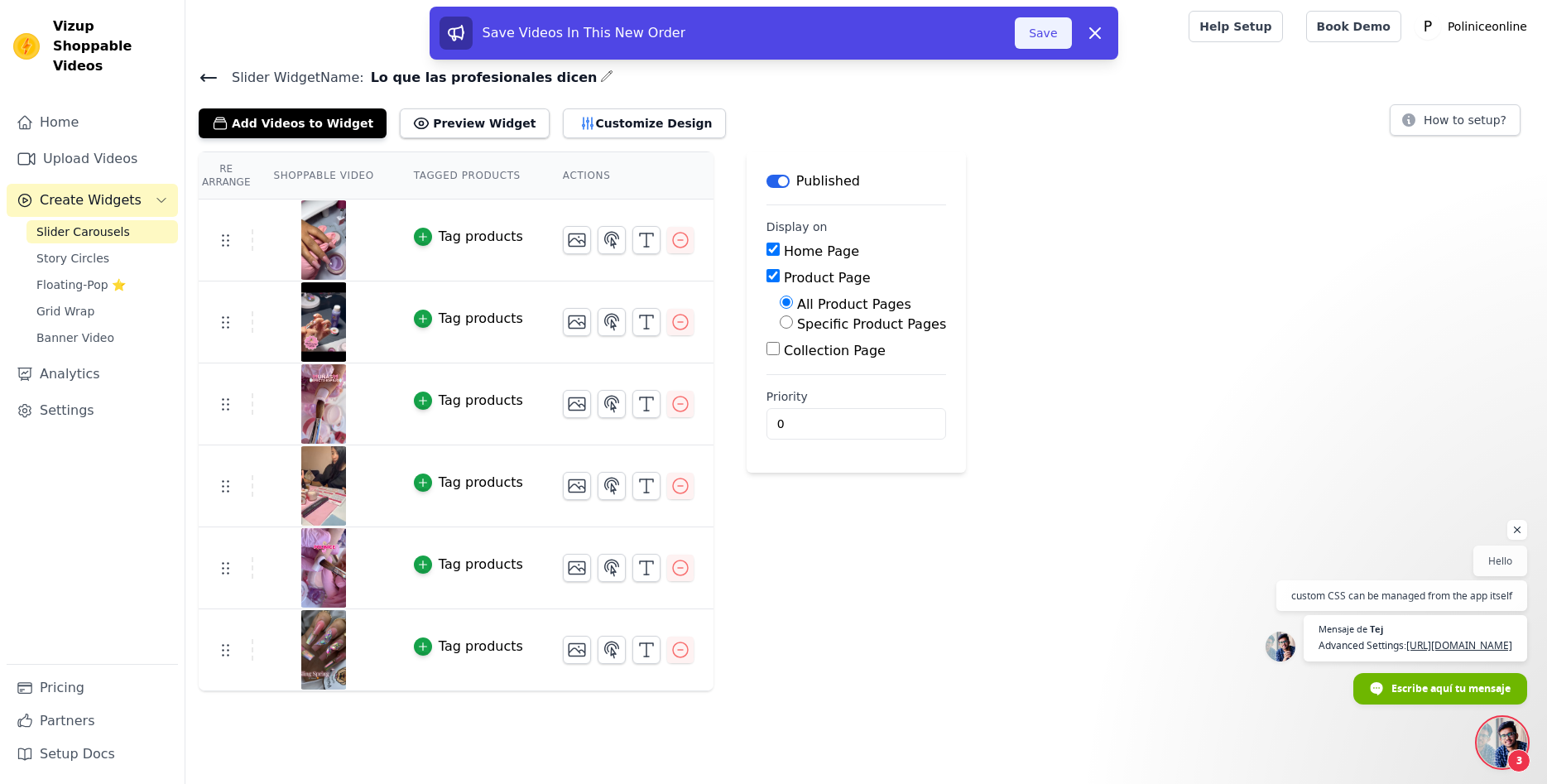
click at [1038, 31] on button "Save" at bounding box center [1043, 32] width 56 height 31
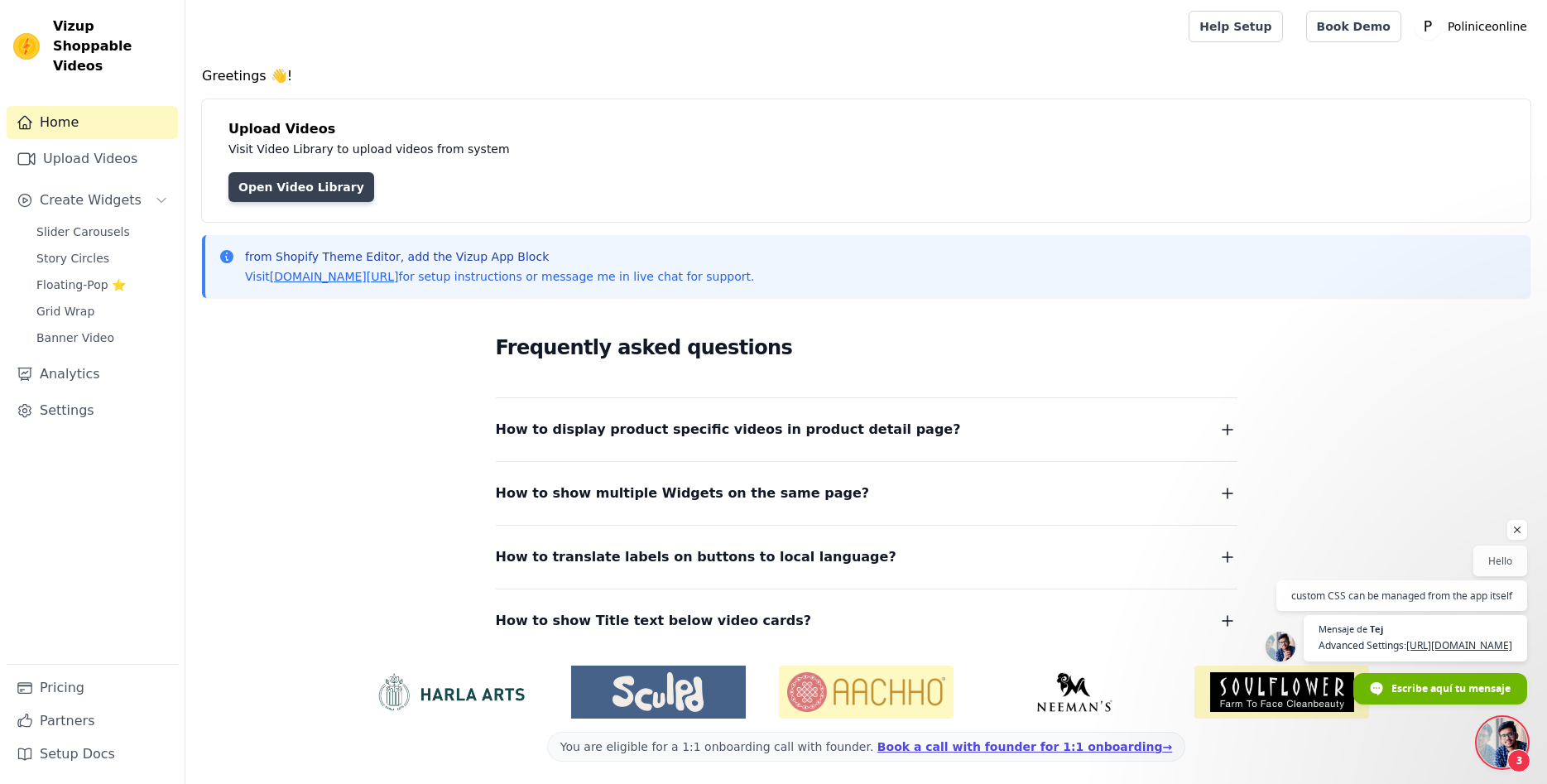
click at [308, 183] on link "Open Video Library" at bounding box center [301, 186] width 145 height 30
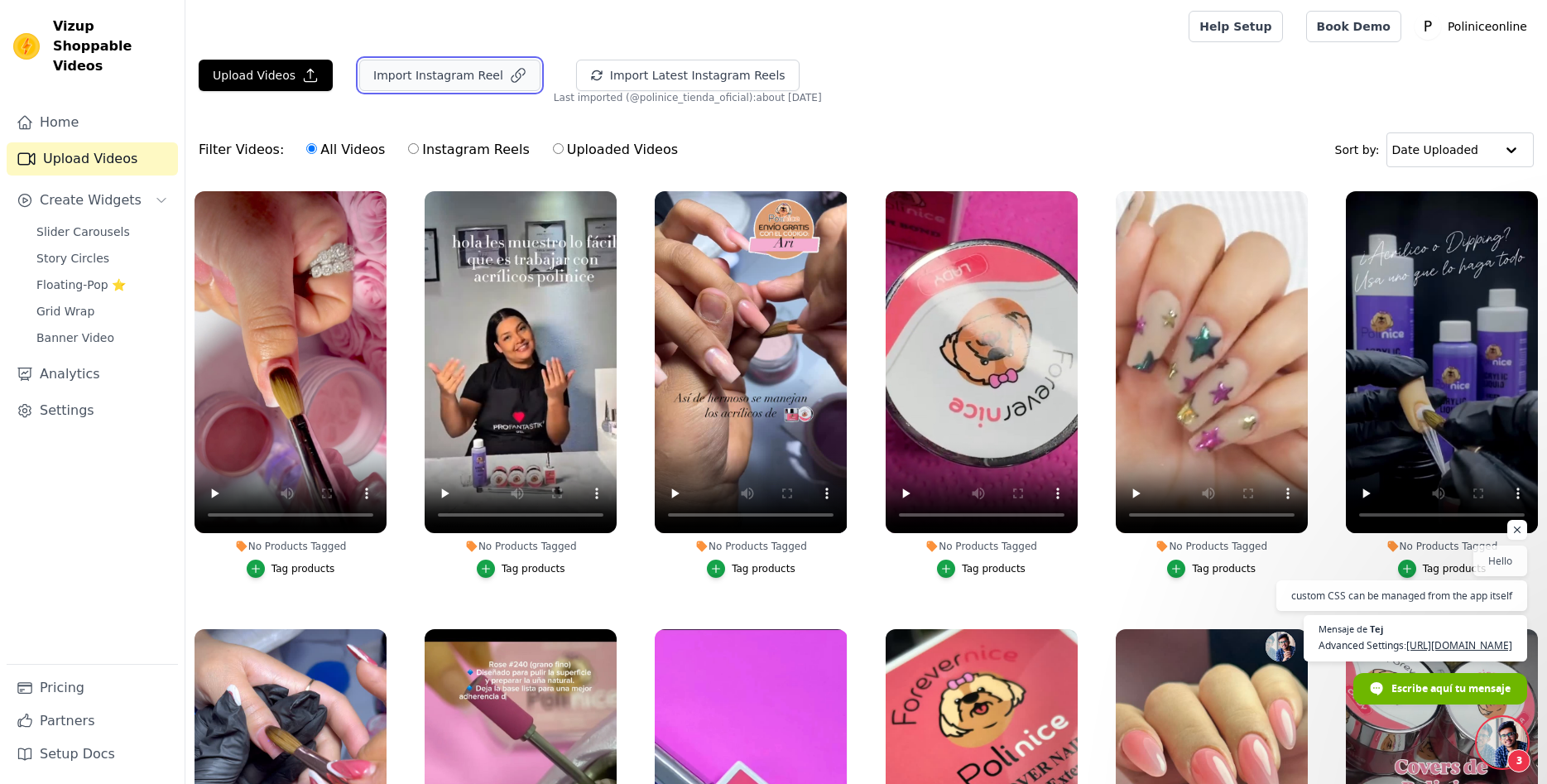
click at [399, 79] on button "Import Instagram Reel" at bounding box center [449, 75] width 181 height 31
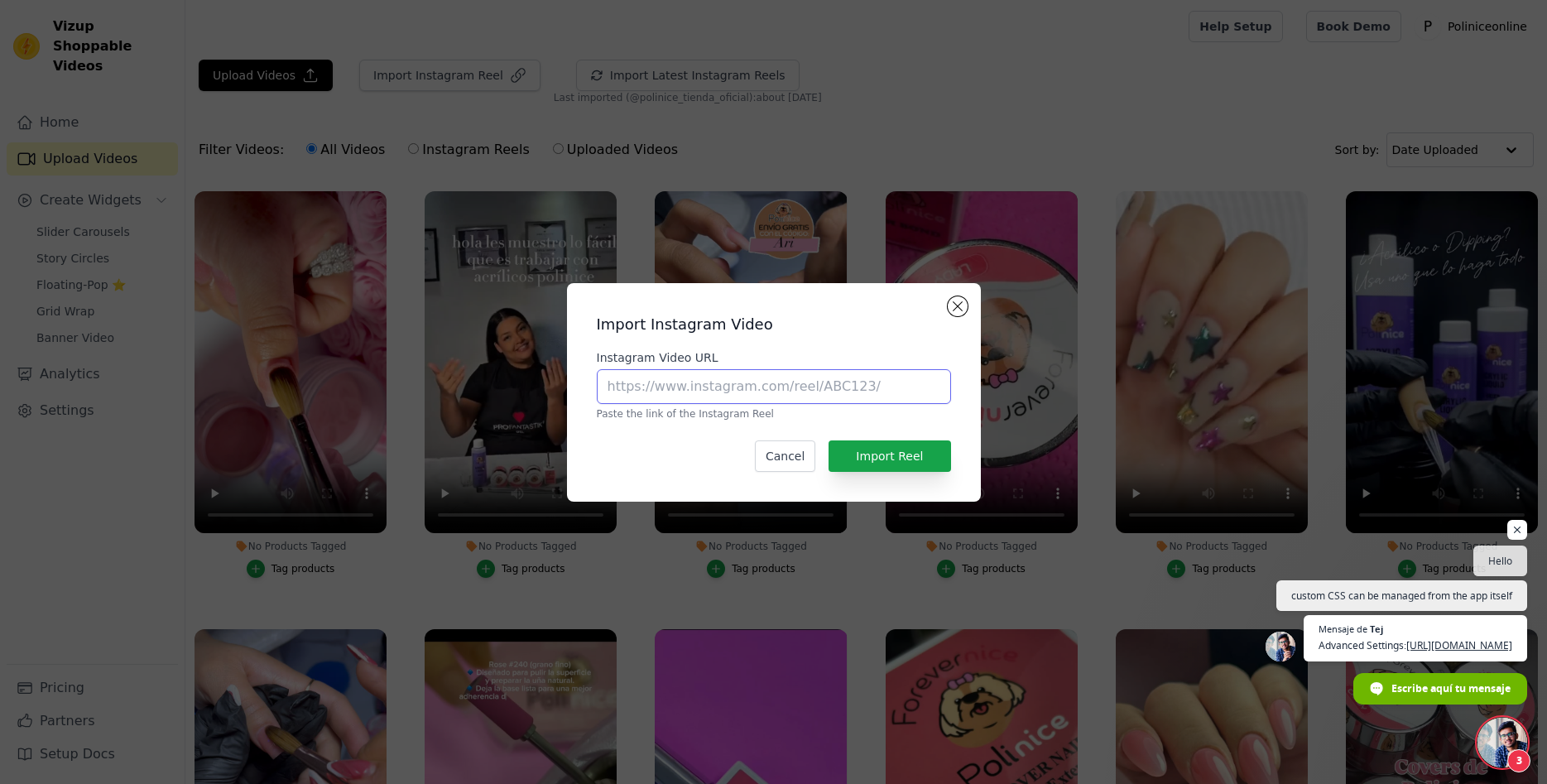
click at [856, 393] on input "Instagram Video URL" at bounding box center [774, 386] width 355 height 35
click at [955, 307] on button "Close modal" at bounding box center [957, 305] width 20 height 20
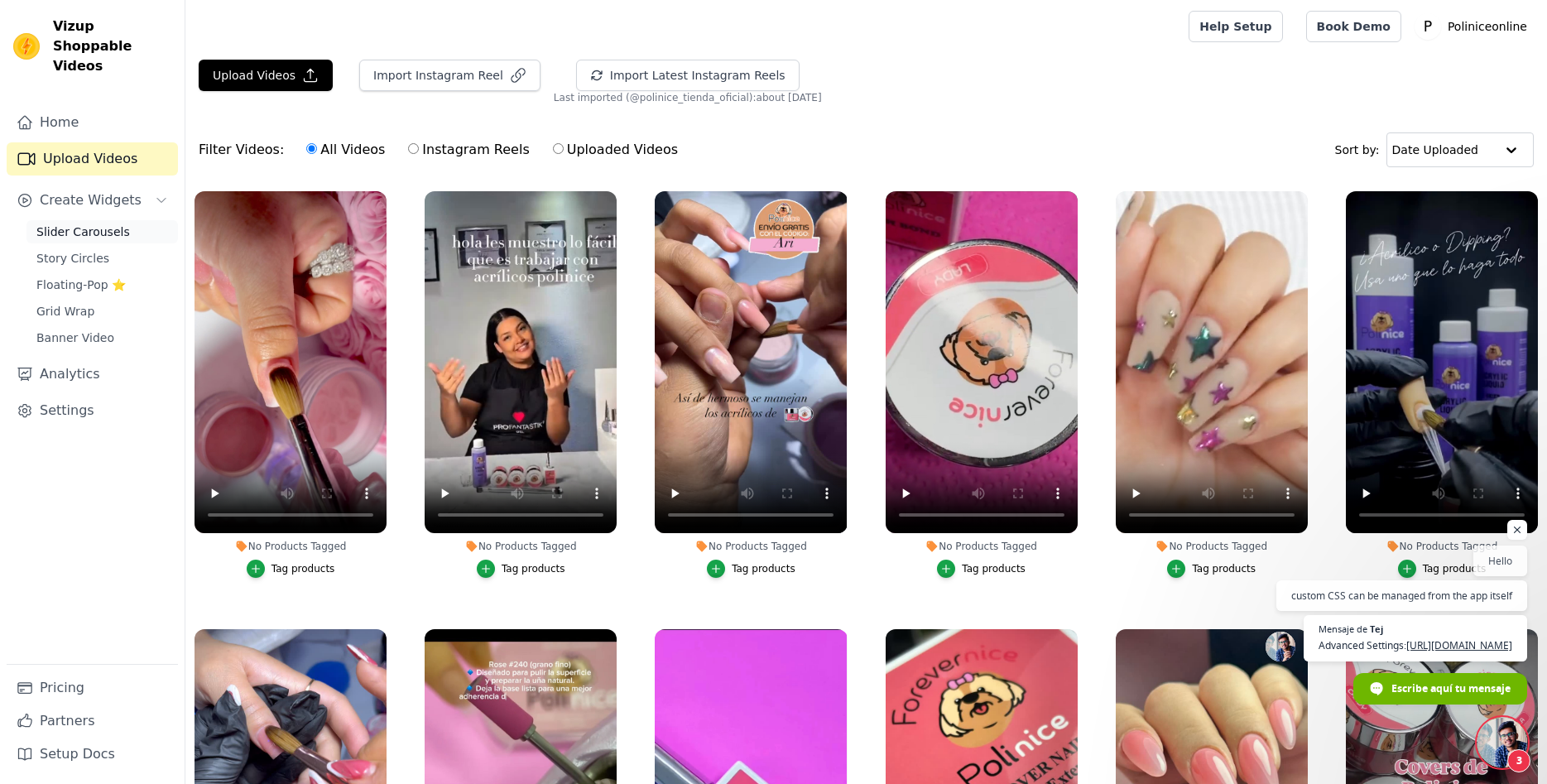
click at [69, 224] on span "Slider Carousels" at bounding box center [83, 231] width 94 height 16
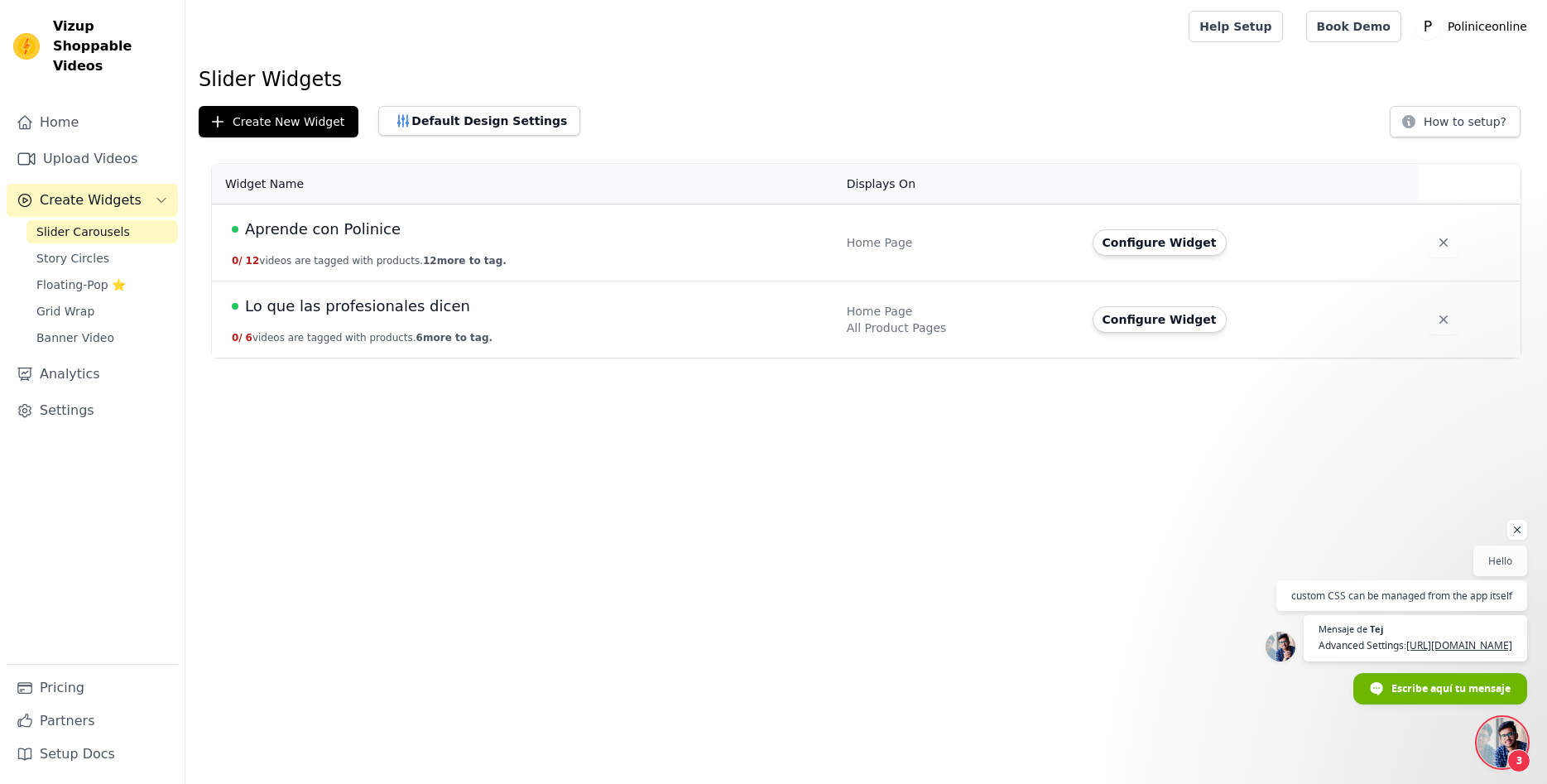
click at [347, 308] on span "Lo que las profesionales dicen" at bounding box center [357, 305] width 225 height 23
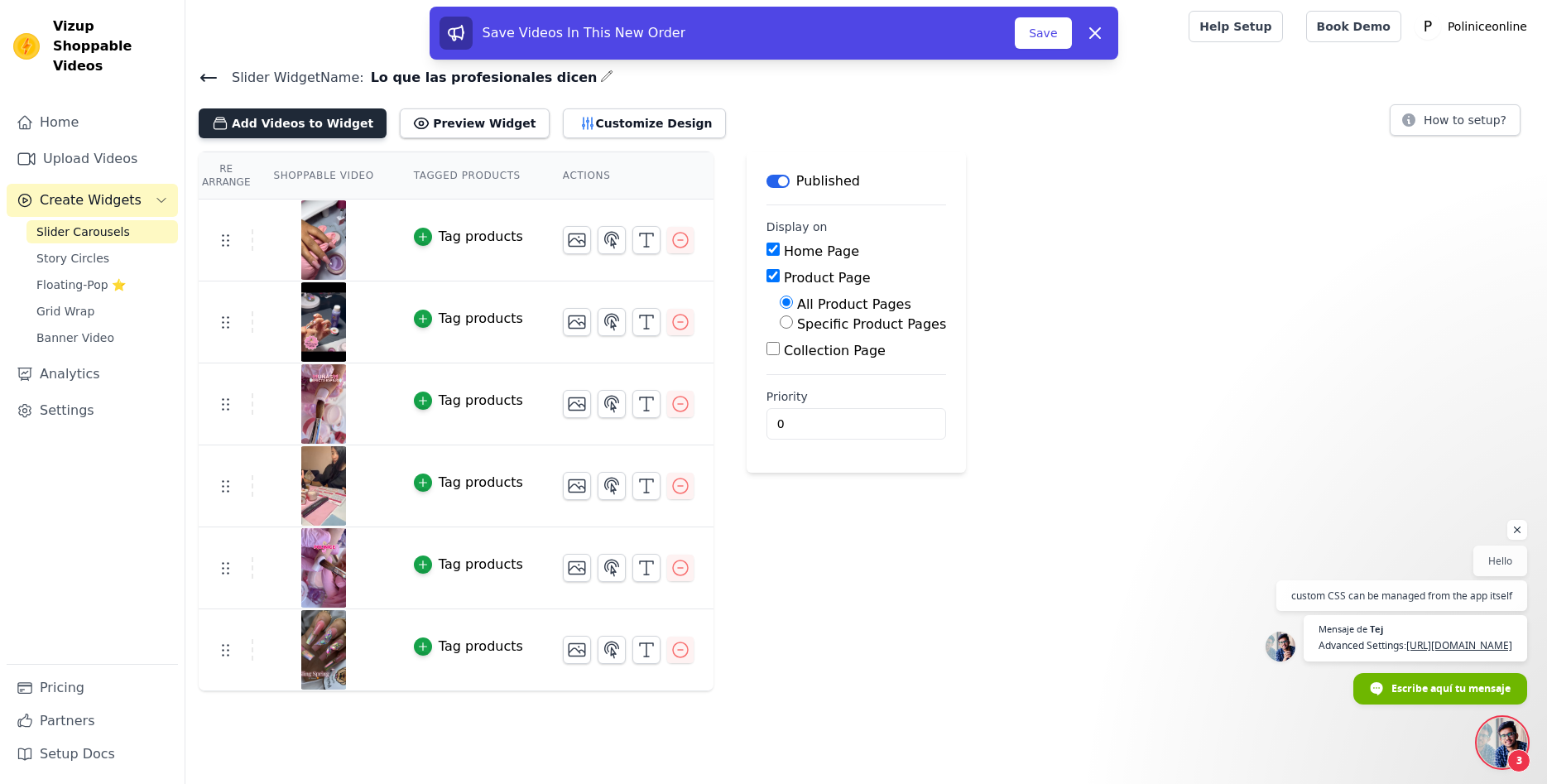
click at [301, 115] on button "Add Videos to Widget" at bounding box center [293, 122] width 188 height 30
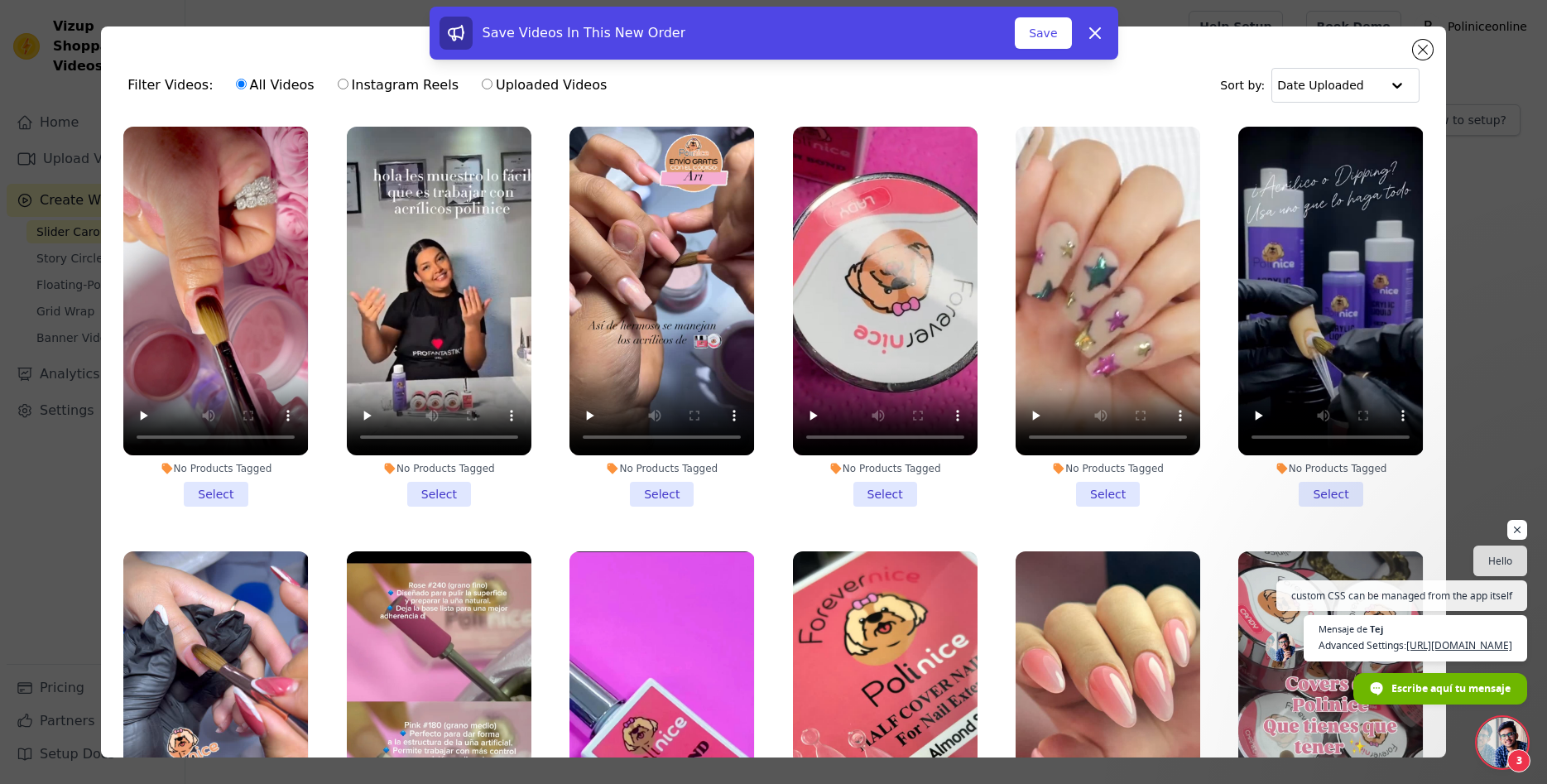
click at [216, 494] on li "No Products Tagged Select" at bounding box center [215, 316] width 185 height 380
click at [0, 0] on input "No Products Tagged Select" at bounding box center [0, 0] width 0 height 0
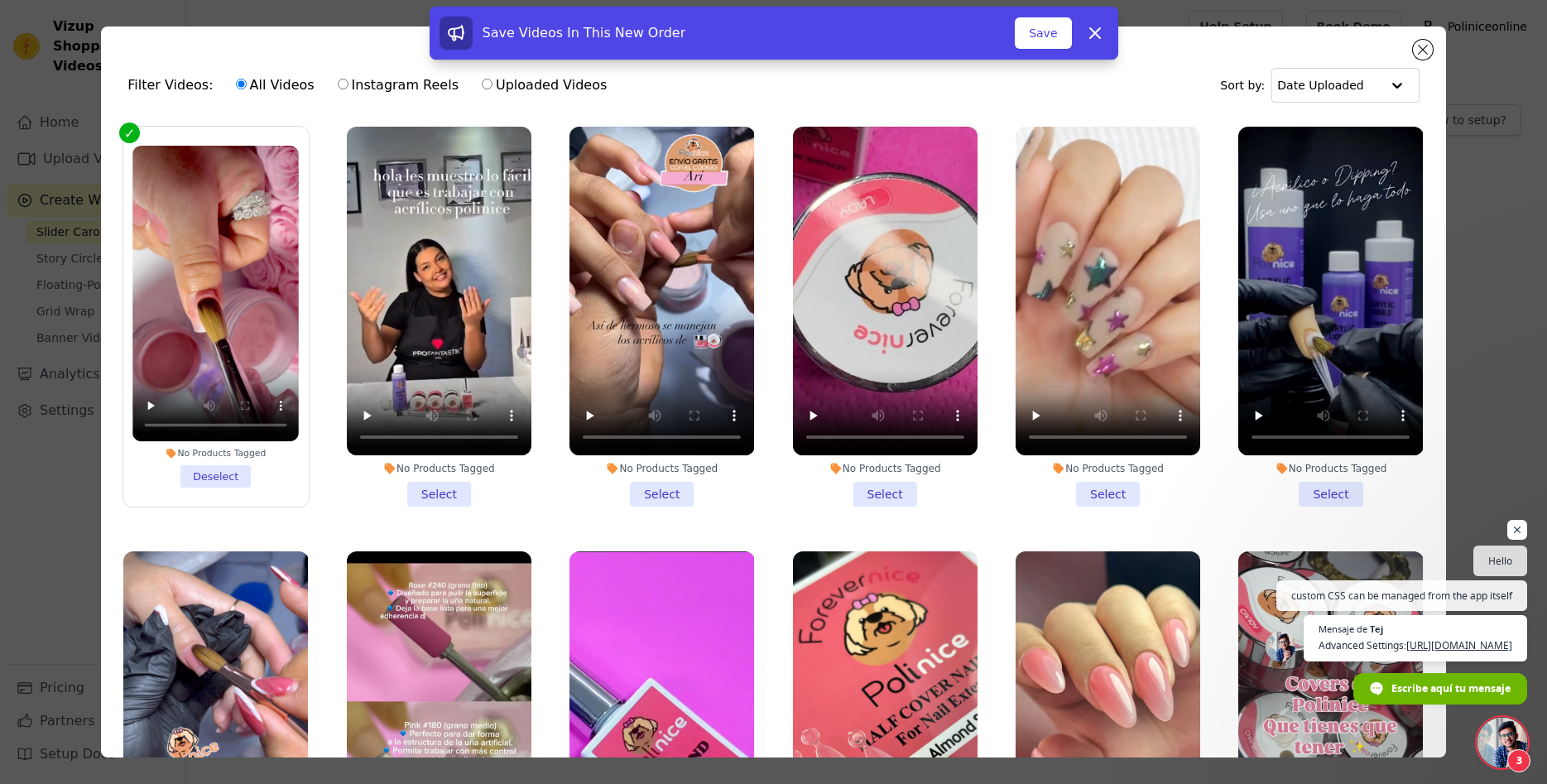
click at [1426, 50] on div "Save Videos In This New Order Save Dismiss" at bounding box center [773, 37] width 1547 height 60
click at [1101, 34] on icon at bounding box center [1095, 32] width 20 height 20
click at [1425, 50] on div "7 videos selected Add To Widget Dismiss" at bounding box center [773, 37] width 1547 height 60
click at [1089, 35] on icon at bounding box center [1095, 32] width 20 height 20
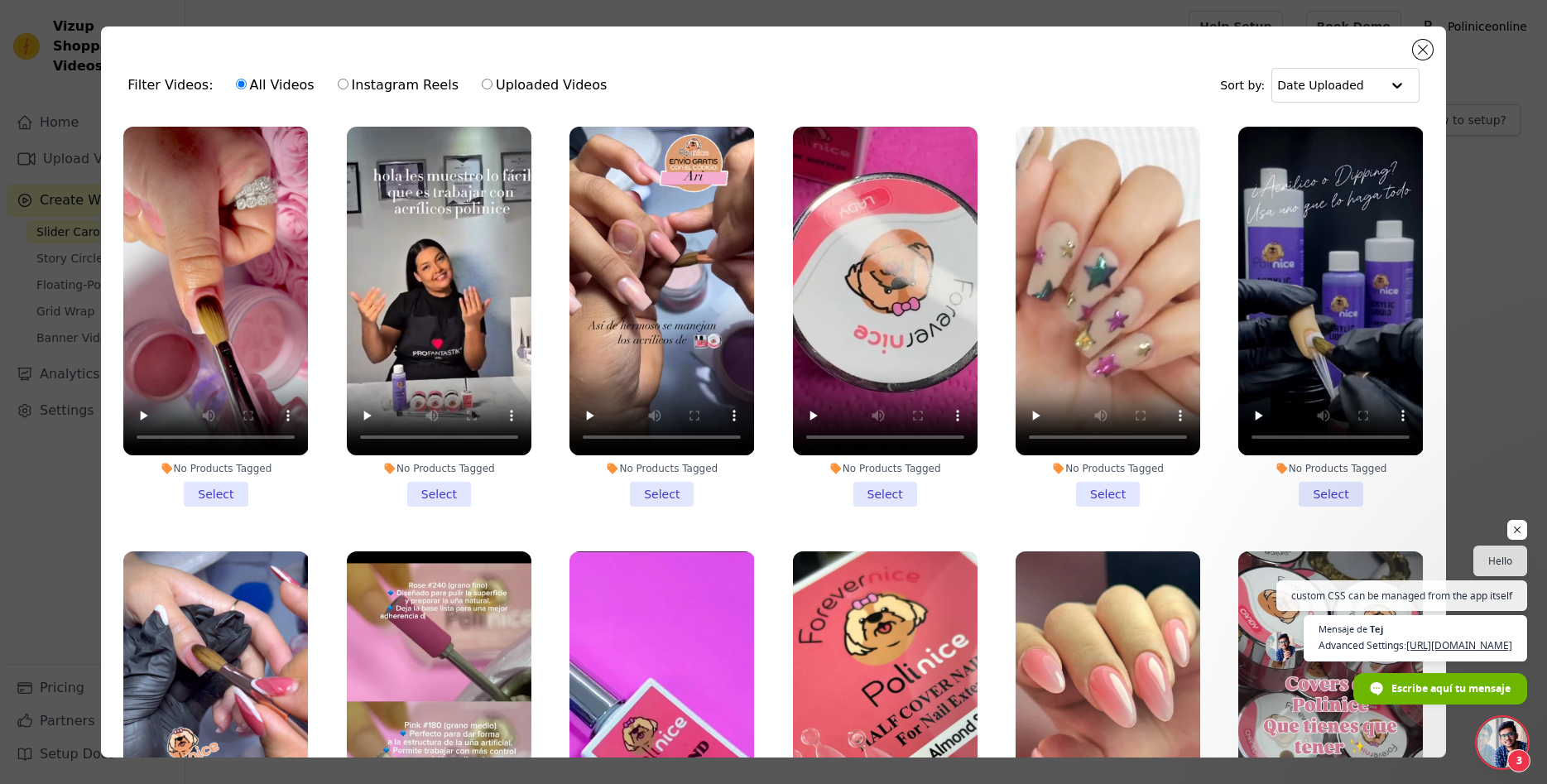
click at [219, 491] on li "No Products Tagged Select" at bounding box center [215, 316] width 185 height 380
click at [0, 0] on input "No Products Tagged Select" at bounding box center [0, 0] width 0 height 0
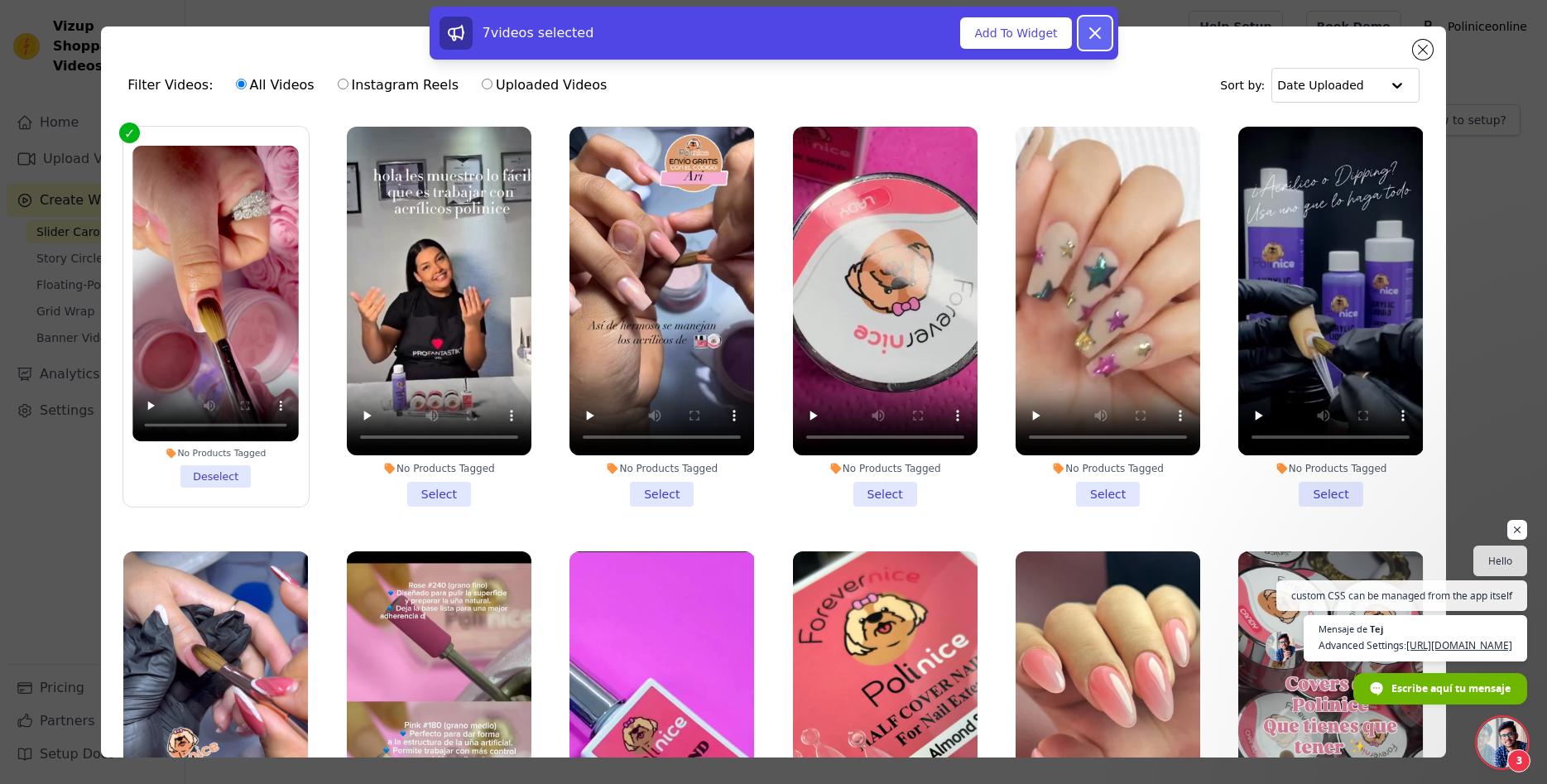
click at [1094, 31] on icon at bounding box center [1095, 33] width 10 height 10
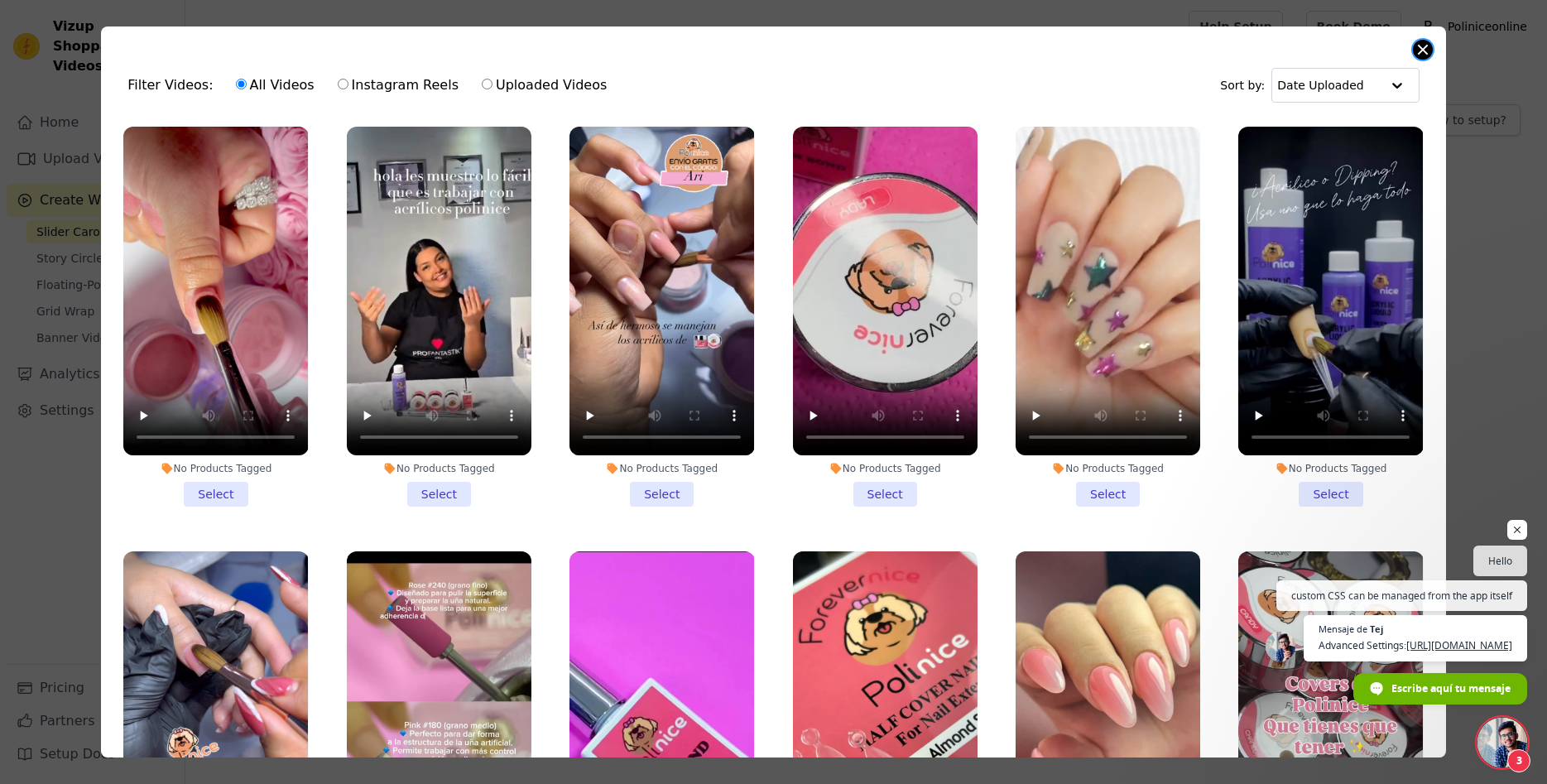
click at [1425, 49] on button "Close modal" at bounding box center [1422, 49] width 20 height 20
